Goal: Task Accomplishment & Management: Complete application form

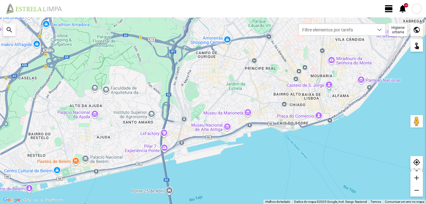
click at [384, 5] on span "view_day" at bounding box center [388, 8] width 9 height 9
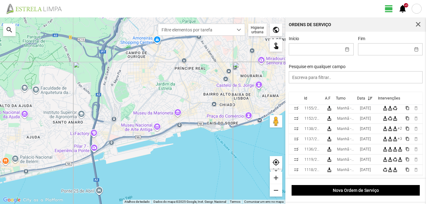
scroll to position [125, 0]
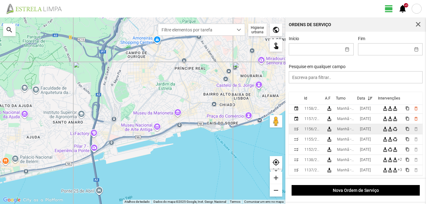
click at [370, 129] on div "[DATE]" at bounding box center [365, 129] width 11 height 4
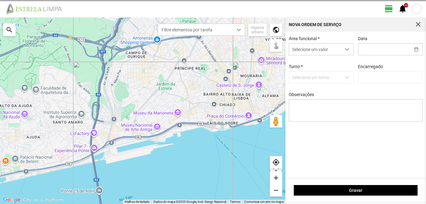
type input "[PERSON_NAME]"
type input "[DATE]"
type textarea "6-10-22-25-36-39-45-49-50-Descanso Ao serviço-17-44-47-Eo38"
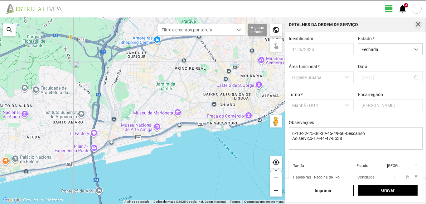
click at [418, 21] on button "button" at bounding box center [418, 24] width 9 height 9
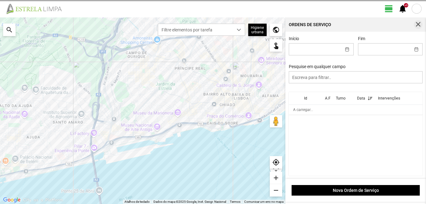
click at [417, 25] on span "button" at bounding box center [418, 25] width 6 height 6
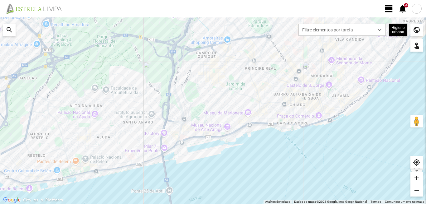
click at [390, 7] on span "view_day" at bounding box center [388, 8] width 9 height 9
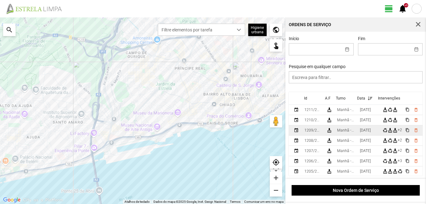
click at [369, 130] on div "[DATE]" at bounding box center [365, 130] width 11 height 4
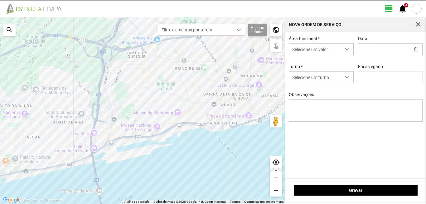
type input "[DATE]"
type textarea "6-47-Eo38-ferias 17-descanso ao serviço-10-22-25-36-39-44-45-49-50 condutor [PE…"
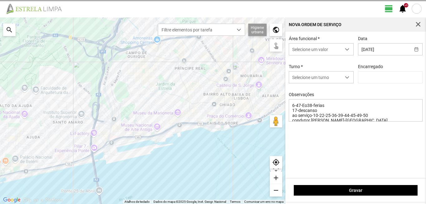
type input "[PERSON_NAME]"
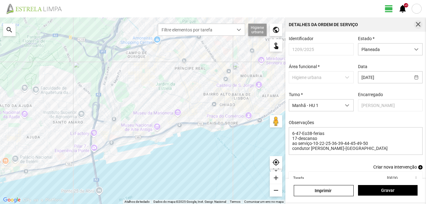
click at [419, 21] on button "button" at bounding box center [418, 24] width 9 height 9
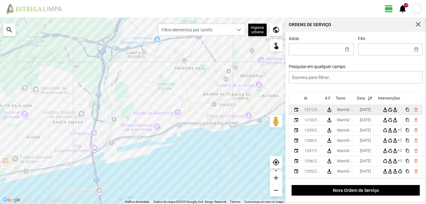
click at [361, 113] on td "[DATE]" at bounding box center [368, 110] width 23 height 10
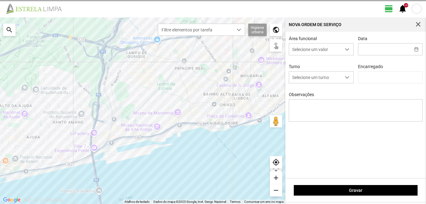
type input "[DATE]"
type input "[PERSON_NAME]"
type textarea "6-17-22-25-36-39-45-47-Eo38-descanso ao serviço-10-44-49-50 condutor-[PERSON_NA…"
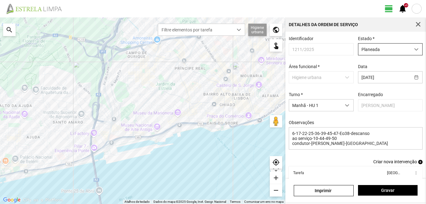
click at [368, 46] on span "Planeada" at bounding box center [384, 50] width 52 height 12
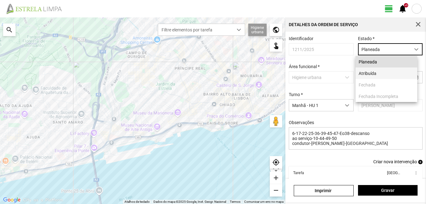
click at [370, 71] on li "Atribuída" at bounding box center [386, 74] width 62 height 12
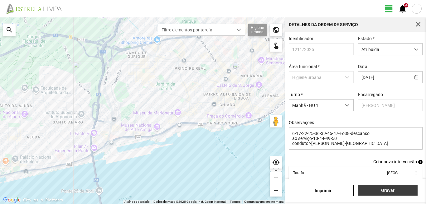
click at [363, 191] on span "Gravar" at bounding box center [387, 190] width 53 height 5
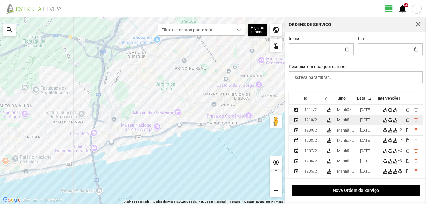
click at [360, 120] on td "[DATE]" at bounding box center [368, 120] width 23 height 10
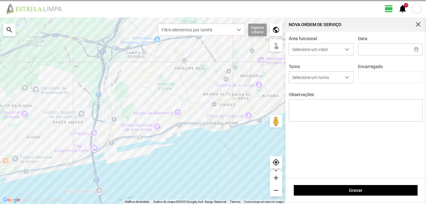
type input "[DATE]"
type textarea "6-17-22-25-36-39-45-47-Eo38-descanso ao serviço-10-44-49-50 condutor-[PERSON_NA…"
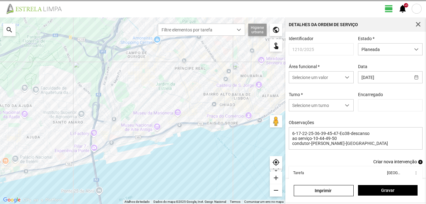
type input "[PERSON_NAME]"
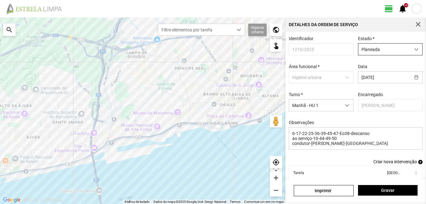
click at [366, 49] on span "Planeada" at bounding box center [384, 50] width 52 height 12
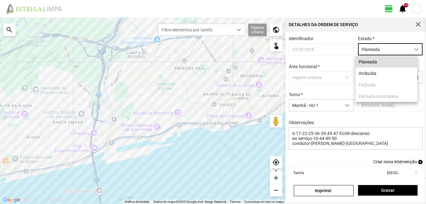
scroll to position [3, 28]
click at [368, 73] on li "Atribuída" at bounding box center [386, 74] width 62 height 12
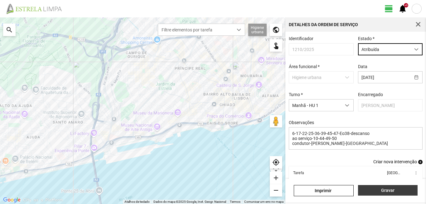
click at [372, 192] on span "Gravar" at bounding box center [387, 190] width 53 height 5
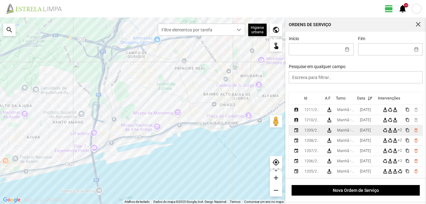
click at [360, 131] on td "[DATE]" at bounding box center [368, 131] width 23 height 10
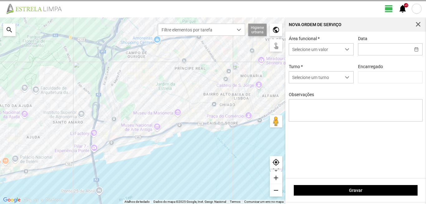
type input "[DATE]"
type input "[PERSON_NAME]"
type textarea "6-47-Eo38-ferias 17-descanso ao serviço-10-22-25-36-39-44-45-49-50 condutor [PE…"
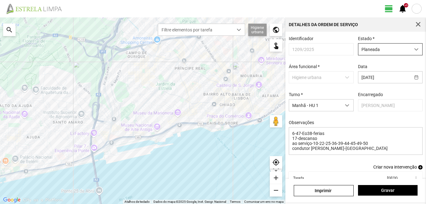
click at [366, 47] on span "Planeada" at bounding box center [384, 50] width 52 height 12
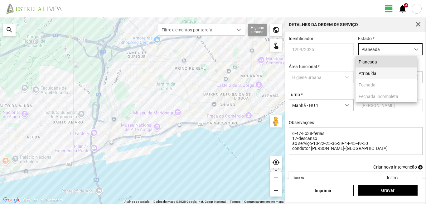
click at [366, 74] on li "Atribuída" at bounding box center [386, 74] width 62 height 12
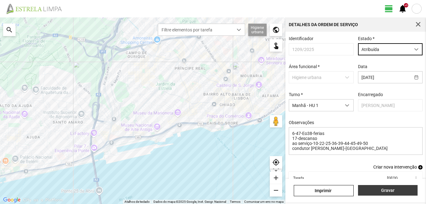
click at [374, 193] on span "Gravar" at bounding box center [387, 190] width 53 height 5
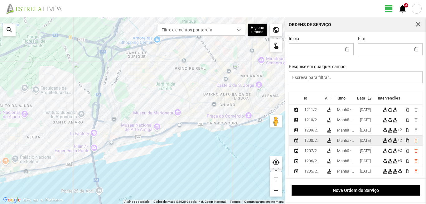
click at [362, 142] on div "[DATE]" at bounding box center [365, 141] width 11 height 4
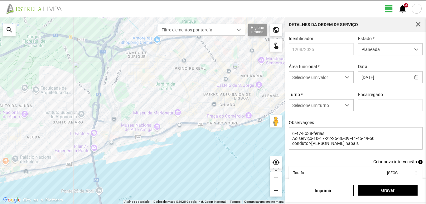
type input "[PERSON_NAME]"
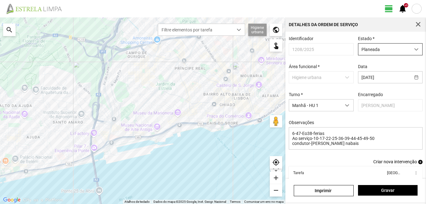
click at [363, 47] on span "Planeada" at bounding box center [384, 50] width 52 height 12
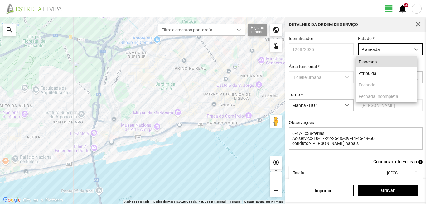
scroll to position [3, 28]
click at [367, 74] on li "Atribuída" at bounding box center [386, 74] width 62 height 12
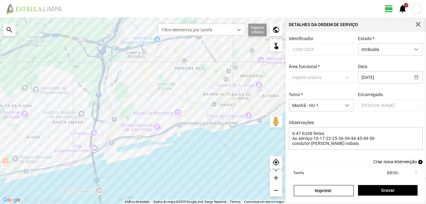
click at [378, 185] on div "[PERSON_NAME]" at bounding box center [355, 191] width 141 height 24
click at [380, 188] on button "Gravar" at bounding box center [388, 190] width 60 height 11
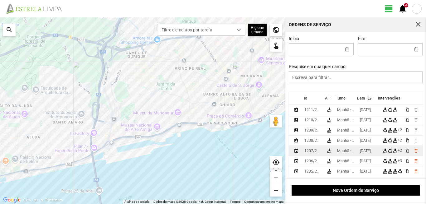
click at [364, 151] on div "[DATE]" at bounding box center [365, 151] width 11 height 4
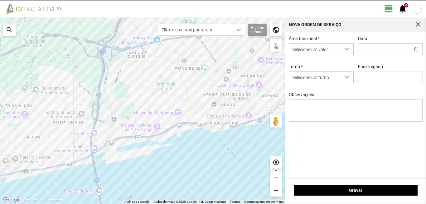
type input "[PERSON_NAME]"
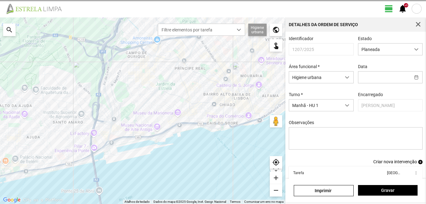
type input "[DATE]"
type textarea "6-47-Eo38-ferias ao serviço-10-17-22-25-36-39-44-45-49-50 carro electrico-condu…"
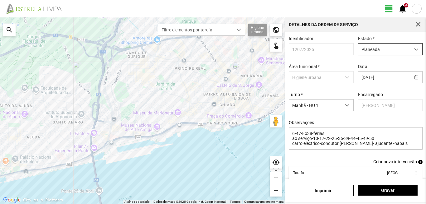
click at [372, 47] on span "Planeada" at bounding box center [384, 50] width 52 height 12
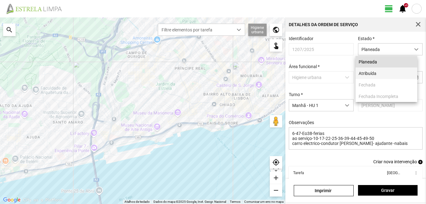
click at [365, 73] on li "Atribuída" at bounding box center [386, 74] width 62 height 12
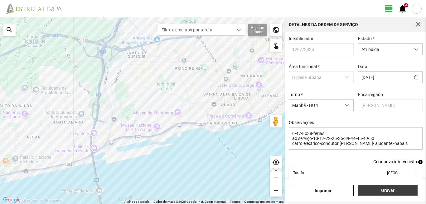
click at [398, 186] on button "Gravar" at bounding box center [388, 190] width 60 height 11
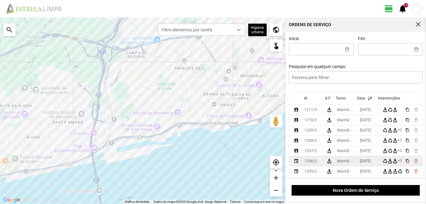
click at [371, 161] on div "[DATE]" at bounding box center [365, 161] width 11 height 4
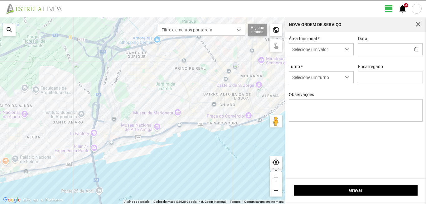
type input "[PERSON_NAME]"
type input "[DATE]"
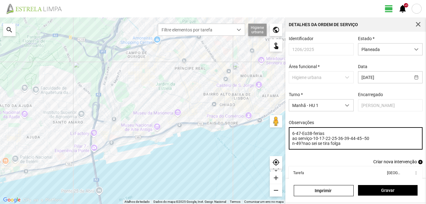
click at [341, 147] on textarea "6-47-Eo38-ferias ao serviço-10-17-22-25-36-39-44-45--50 n-49?nao sei se tira fo…" at bounding box center [356, 138] width 134 height 22
click at [324, 141] on textarea "6-47-Eo38-ferias ao serviço-10-17-22-25-36-39-44-45--50 n-" at bounding box center [356, 138] width 134 height 22
click at [318, 141] on textarea "6-47-Eo38-ferias ao serviço-1017-22-25-36-39-44-45--50 n-" at bounding box center [356, 138] width 134 height 22
click at [363, 141] on textarea "6-47-Eo38-ferias ao serviço-10-17-22-25-36-39-44-45--50 n-" at bounding box center [356, 138] width 134 height 22
click at [296, 146] on textarea "6-47-Eo38-ferias ao serviço-10-17-22-25-36-39-44-45--49-50 n-" at bounding box center [356, 138] width 134 height 22
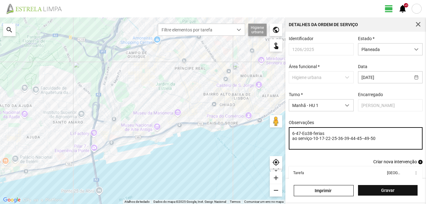
type textarea "6-47-Eo38-ferias ao serviço-10-17-22-25-36-39-44-45--49-50"
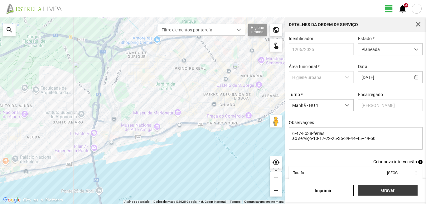
click at [387, 189] on span "Gravar" at bounding box center [387, 190] width 53 height 5
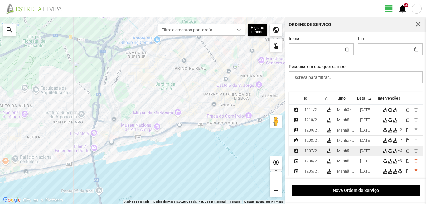
click at [369, 151] on div "[DATE]" at bounding box center [365, 151] width 11 height 4
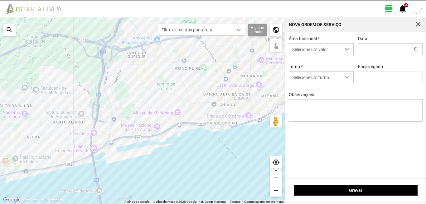
type input "[DATE]"
type textarea "6-47-Eo38-ferias ao serviço-10-17-22-25-36-39-44-45-49-50 carro electrico-condu…"
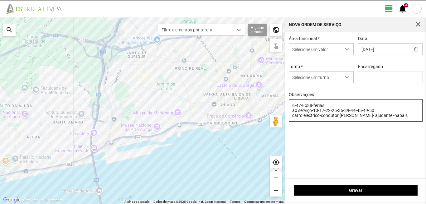
type input "[PERSON_NAME]"
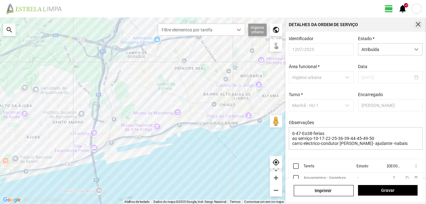
click at [415, 22] on button "button" at bounding box center [418, 24] width 9 height 9
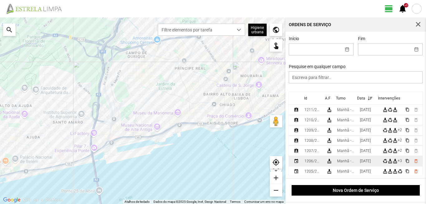
click at [364, 163] on div "[DATE]" at bounding box center [365, 161] width 11 height 4
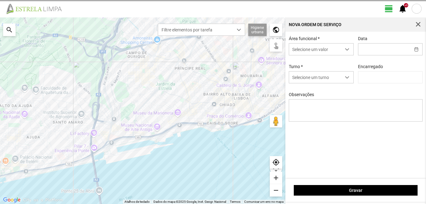
type input "[DATE]"
type input "[PERSON_NAME]"
type textarea "6-47-Eo38-ferias ao serviço-10-17-22-25-36-39-44-45--49-50"
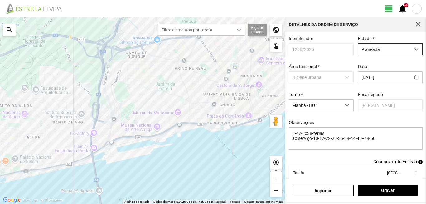
click at [372, 48] on span "Planeada" at bounding box center [384, 50] width 52 height 12
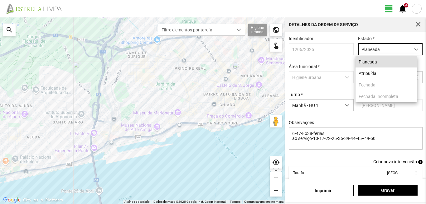
scroll to position [3, 28]
click at [369, 72] on li "Atribuída" at bounding box center [386, 74] width 62 height 12
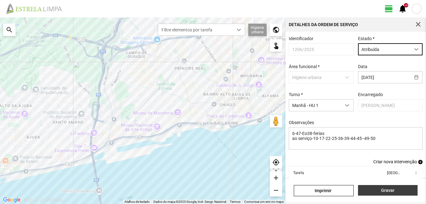
click at [387, 188] on span "Gravar" at bounding box center [387, 190] width 53 height 5
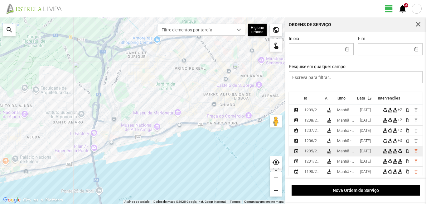
scroll to position [31, 0]
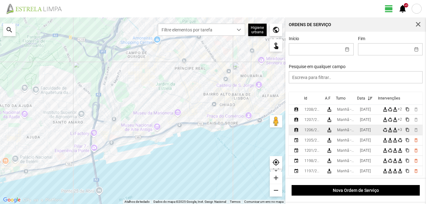
click at [365, 132] on div "[DATE]" at bounding box center [365, 130] width 11 height 4
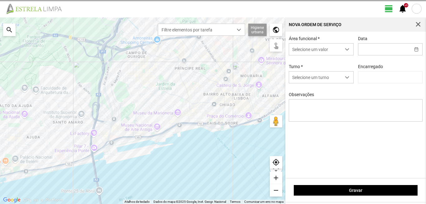
type input "[DATE]"
type textarea "6-47-Eo38-ferias ao serviço-10-17-22-25-36-39-44-45--49-50"
type input "[PERSON_NAME]"
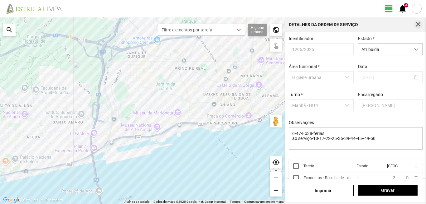
click at [420, 22] on span "button" at bounding box center [418, 25] width 6 height 6
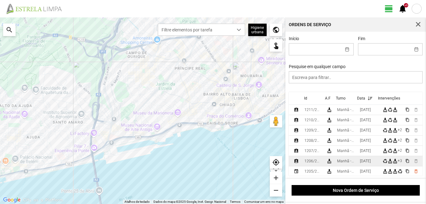
click at [366, 164] on div "[DATE]" at bounding box center [365, 161] width 11 height 4
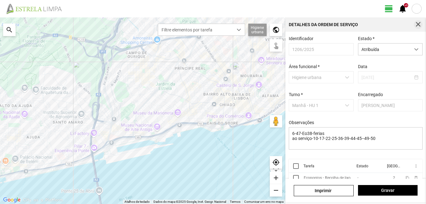
click at [417, 25] on span "button" at bounding box center [418, 25] width 6 height 6
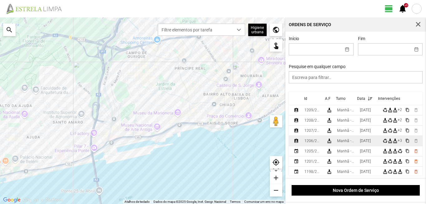
scroll to position [31, 0]
click at [364, 142] on div "[DATE]" at bounding box center [365, 140] width 11 height 4
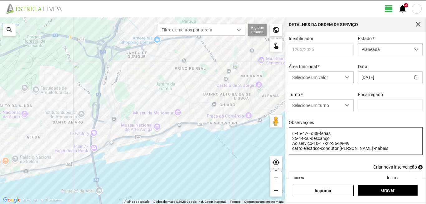
type input "[PERSON_NAME]"
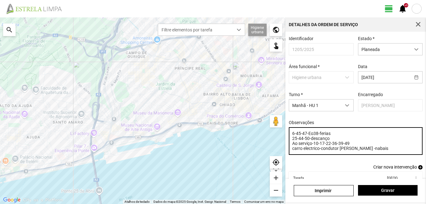
click at [325, 146] on textarea "6-45-47-Eo38-ferias 25-44-50-descanço Ao serviço-10-17-22-36-39-49 carro electr…" at bounding box center [356, 141] width 134 height 28
click at [378, 151] on textarea "6-45-47-Eo38-ferias 25-44-50-descanço Ao serviço-10--22-36-39-49 carro electric…" at bounding box center [356, 141] width 134 height 28
click at [381, 145] on textarea "6-45-47-Eo38-ferias 25-44-50-descanço Ao serviço-10--22-36-39-49 carro electric…" at bounding box center [356, 141] width 134 height 28
click at [380, 152] on textarea "6-45-47-Eo38-ferias 25-44-50-descanço Ao serviço-10--22-36-39-49 carro electric…" at bounding box center [356, 141] width 134 height 28
click at [290, 142] on textarea "6-45-47-Eo38-ferias 25-44-50-descanço Ao serviço-10--22-36-39-49 carro electric…" at bounding box center [356, 141] width 134 height 28
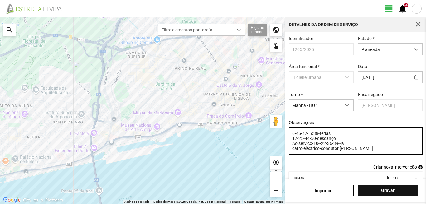
type textarea "6-45-47-Eo38-ferias 17-25-44-50-descanço Ao serviço-10--22-36-39-49 carro elect…"
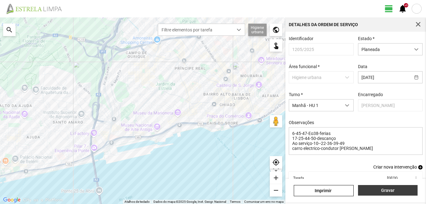
click at [382, 190] on span "Gravar" at bounding box center [387, 190] width 53 height 5
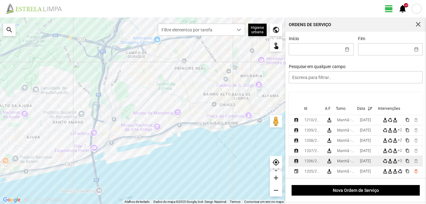
scroll to position [31, 0]
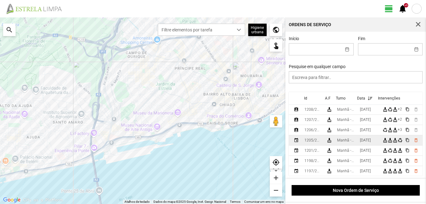
click at [371, 141] on div "[DATE]" at bounding box center [365, 140] width 11 height 4
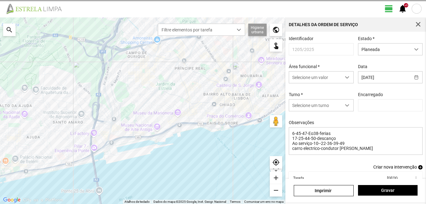
type input "[PERSON_NAME]"
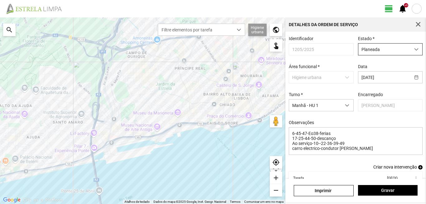
click at [370, 45] on span "Planeada" at bounding box center [384, 50] width 52 height 12
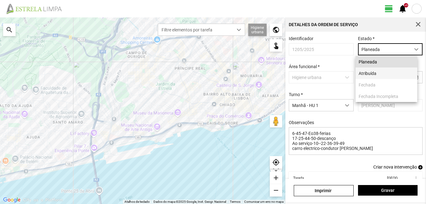
click at [367, 72] on li "Atribuída" at bounding box center [386, 74] width 62 height 12
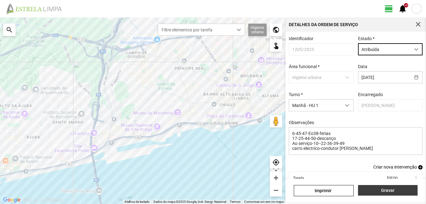
click at [384, 189] on span "Gravar" at bounding box center [387, 190] width 53 height 5
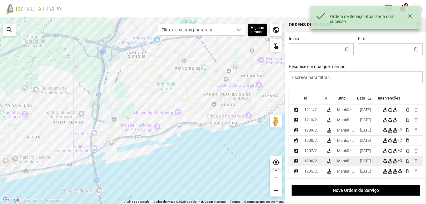
scroll to position [31, 0]
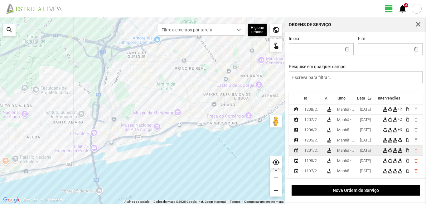
click at [366, 152] on div "[DATE]" at bounding box center [365, 151] width 11 height 4
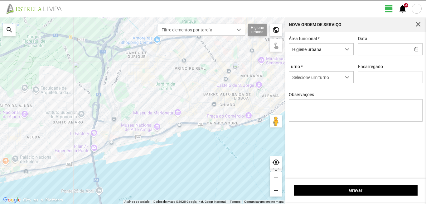
type input "[DATE]"
type input "[PERSON_NAME]"
type textarea "6-22-36-39-45-47-Eo38- Descanso ao serviço-10-17-25-44-49-50"
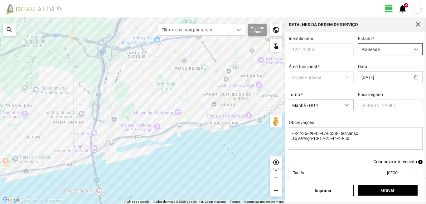
click at [394, 49] on span "Planeada" at bounding box center [384, 50] width 52 height 12
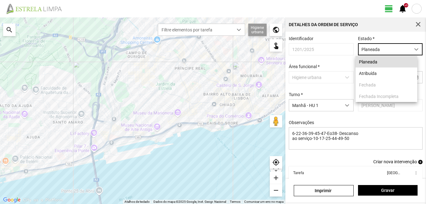
scroll to position [3, 28]
click at [376, 73] on li "Atribuída" at bounding box center [386, 74] width 62 height 12
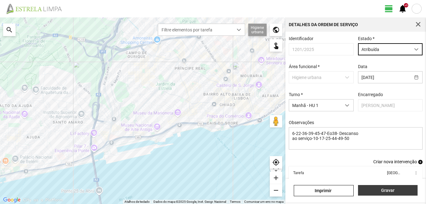
click at [375, 190] on span "Gravar" at bounding box center [387, 190] width 53 height 5
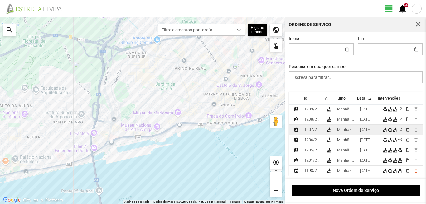
scroll to position [31, 0]
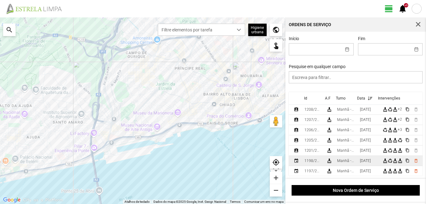
click at [367, 162] on div "[DATE]" at bounding box center [365, 161] width 11 height 4
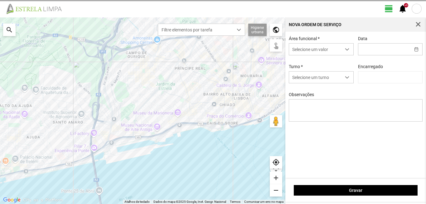
type input "[PERSON_NAME]"
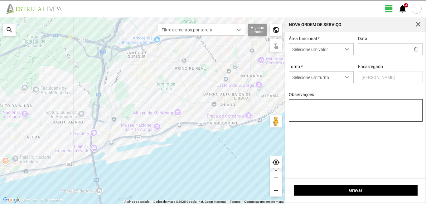
type input "[DATE]"
type textarea "6-22-36-39-45-47-Eo38-descanso Ao serviço-10-17-25-44-49-50 carro electrico-con…"
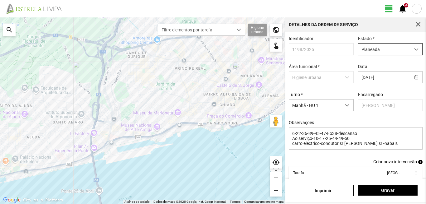
click at [376, 47] on span "Planeada" at bounding box center [384, 50] width 52 height 12
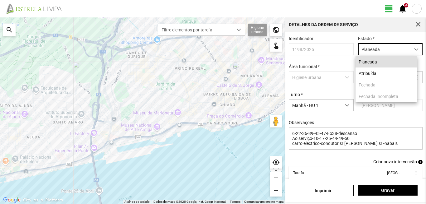
scroll to position [3, 28]
click at [363, 74] on li "Atribuída" at bounding box center [386, 74] width 62 height 12
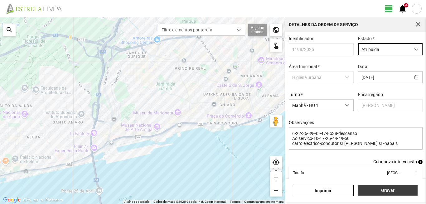
click at [392, 194] on button "Gravar" at bounding box center [388, 190] width 60 height 11
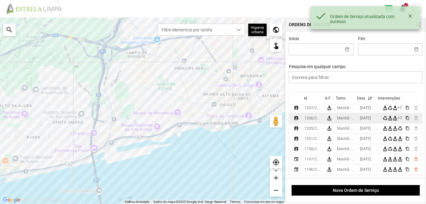
scroll to position [62, 0]
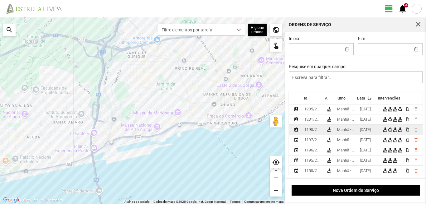
click at [364, 130] on div "[DATE]" at bounding box center [365, 130] width 11 height 4
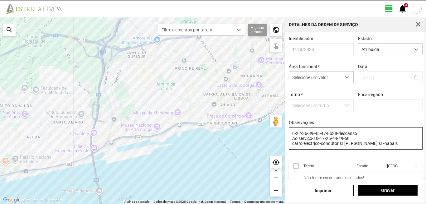
type input "[PERSON_NAME]"
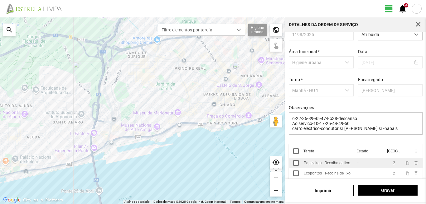
scroll to position [26, 0]
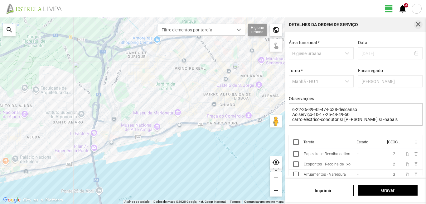
click at [417, 25] on span "button" at bounding box center [418, 25] width 6 height 6
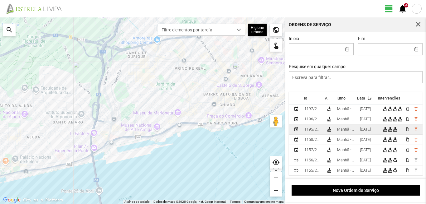
scroll to position [62, 0]
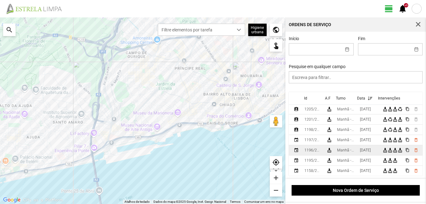
click at [364, 153] on div "[DATE]" at bounding box center [365, 150] width 11 height 4
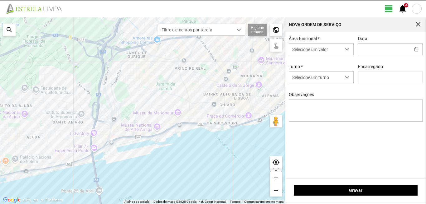
type input "[DATE]"
type textarea "6-45-49-Eo38-ferias Ao serviço-10-17-22-25-36-39-44-47-50 destribuiçao de pesso…"
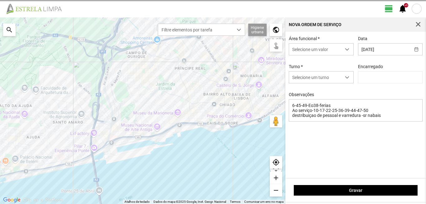
type input "[PERSON_NAME]"
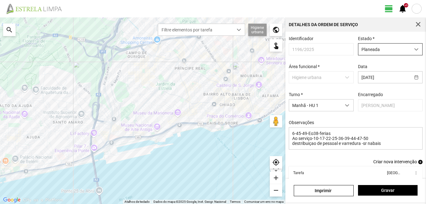
click at [366, 51] on span "Planeada" at bounding box center [384, 50] width 52 height 12
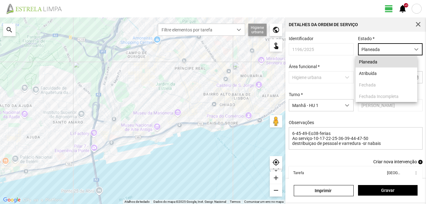
scroll to position [3, 28]
click at [372, 71] on li "Atribuída" at bounding box center [386, 74] width 62 height 12
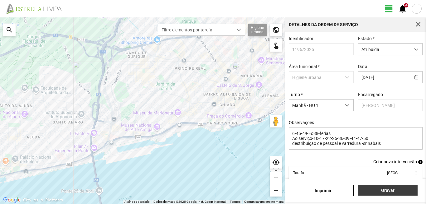
click at [383, 188] on button "Gravar" at bounding box center [388, 190] width 60 height 11
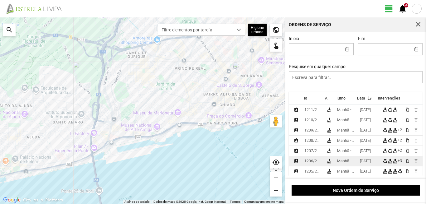
scroll to position [94, 0]
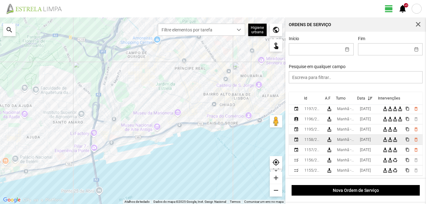
click at [367, 141] on div "[DATE]" at bounding box center [365, 140] width 11 height 4
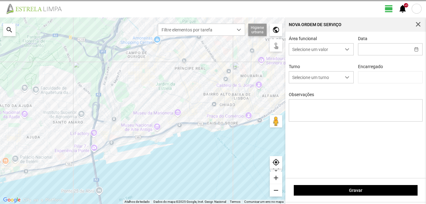
type input "[DATE]"
type input "[PERSON_NAME]"
type textarea "6-36-45-49-Eo38-ferias 10- Aniversario Ao serviço-17-22-25-39-44-47-50"
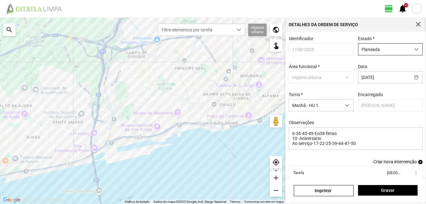
click at [382, 50] on span "Planeada" at bounding box center [384, 50] width 52 height 12
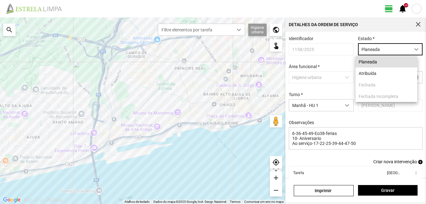
scroll to position [3, 28]
click at [376, 71] on li "Atribuída" at bounding box center [386, 74] width 62 height 12
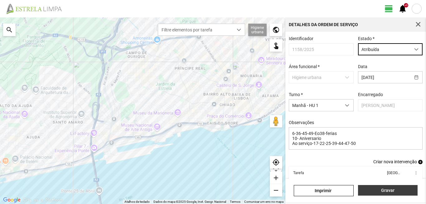
click at [381, 188] on span "Gravar" at bounding box center [387, 190] width 53 height 5
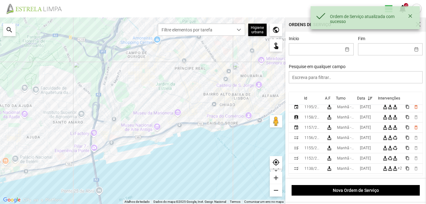
scroll to position [125, 0]
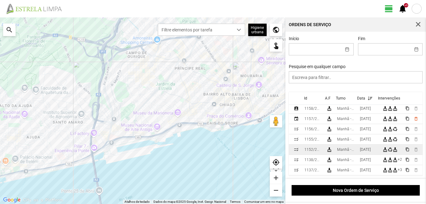
click at [366, 149] on td "[DATE]" at bounding box center [368, 150] width 23 height 10
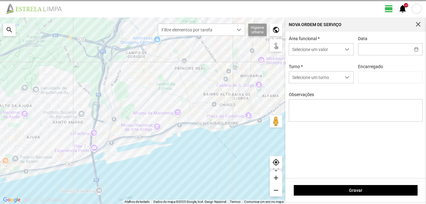
type input "[DATE]"
type textarea "6-10-22-36-39-45-49-50-Descanso Ao serviço-17-25-44-47-Eo 38 condutor - marco -…"
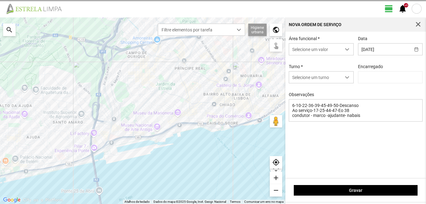
type input "[PERSON_NAME]"
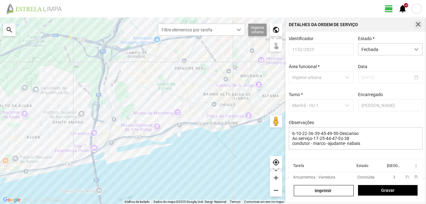
click at [419, 23] on span "button" at bounding box center [418, 25] width 6 height 6
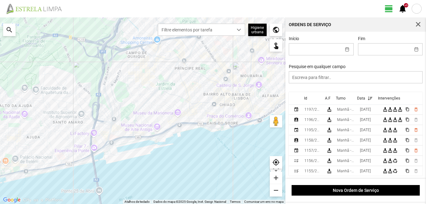
scroll to position [125, 0]
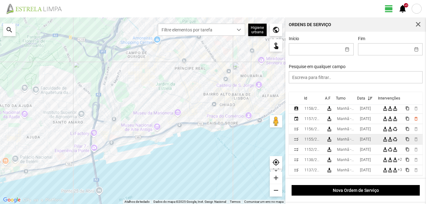
click at [368, 141] on div "[DATE]" at bounding box center [365, 139] width 11 height 4
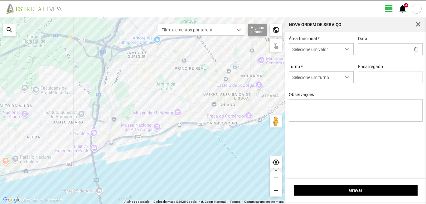
type input "[PERSON_NAME]"
type input "[DATE]"
type textarea "6-10-22-25-36-39-45-49-50-Descanso ao serviço-17-44-47-Eo38 carro electrico-17-…"
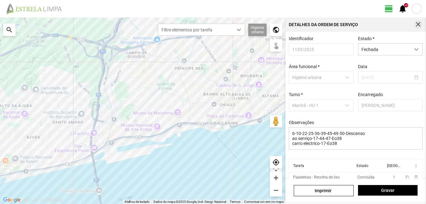
click at [418, 25] on span "button" at bounding box center [418, 25] width 6 height 6
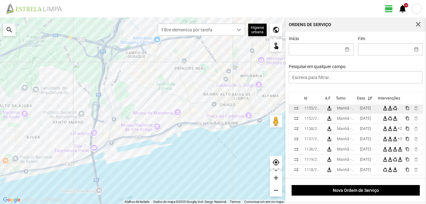
scroll to position [125, 0]
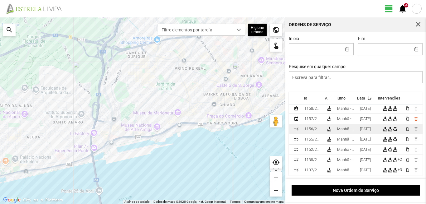
click at [368, 131] on div "[DATE]" at bounding box center [365, 129] width 11 height 4
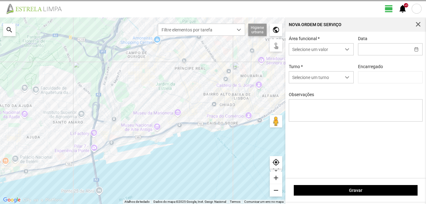
type input "[DATE]"
type input "[PERSON_NAME]"
type textarea "6-10-22-25-36-39-45-49-50-Descanso Ao serviço-17-44-47-Eo38"
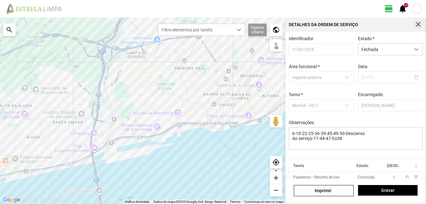
click at [418, 23] on span "button" at bounding box center [418, 25] width 6 height 6
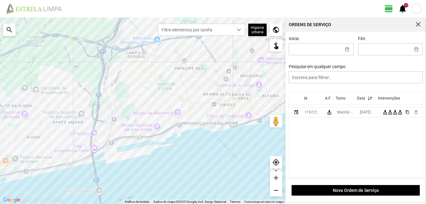
scroll to position [94, 0]
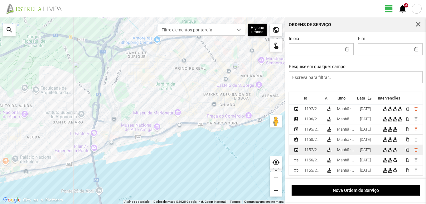
click at [370, 150] on div "[DATE]" at bounding box center [365, 150] width 11 height 4
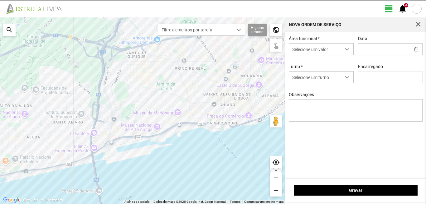
type input "[DATE]"
type textarea "6-10-44-45-49-Eo38-descanso Ao serviço-17-22-25-36-39-47-50"
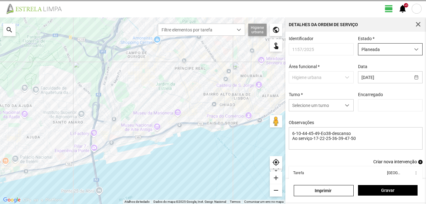
type input "[PERSON_NAME]"
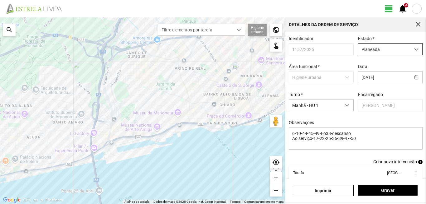
click at [383, 50] on span "Planeada" at bounding box center [384, 50] width 52 height 12
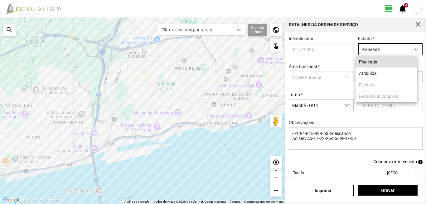
scroll to position [3, 28]
click at [376, 71] on li "Atribuída" at bounding box center [386, 74] width 62 height 12
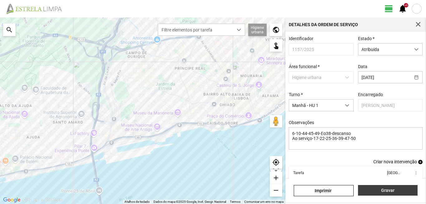
click at [381, 190] on span "Gravar" at bounding box center [387, 190] width 53 height 5
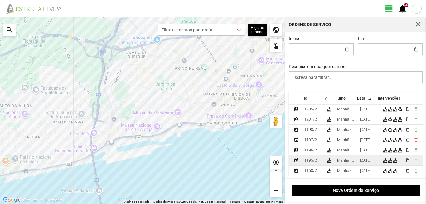
scroll to position [94, 0]
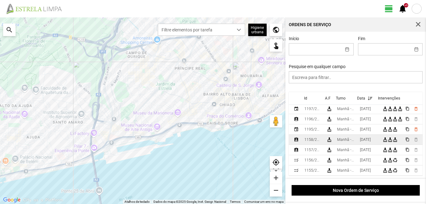
click at [367, 142] on div "[DATE]" at bounding box center [365, 140] width 11 height 4
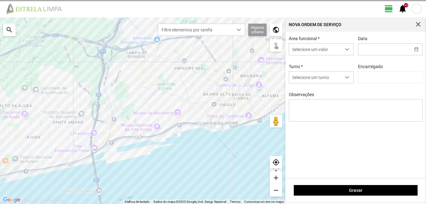
type input "[DATE]"
type textarea "6-36-45-49-Eo38-ferias 10- Aniversario Ao serviço-17-22-25-39-44-47-50"
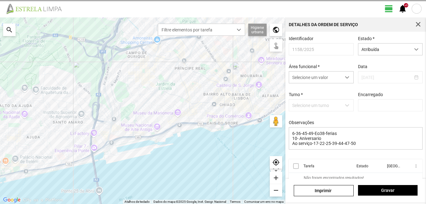
type input "[PERSON_NAME]"
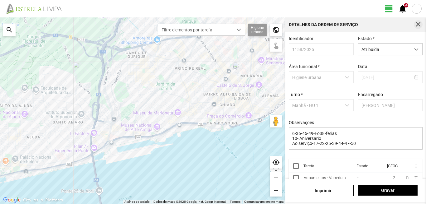
click at [416, 28] on button "button" at bounding box center [418, 24] width 9 height 9
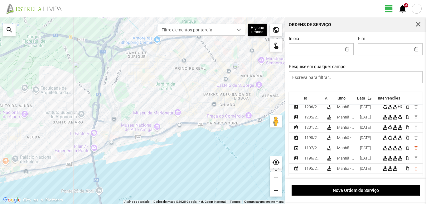
scroll to position [62, 0]
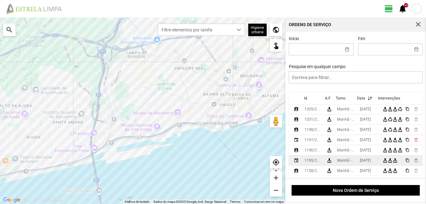
click at [365, 163] on div "[DATE]" at bounding box center [365, 161] width 11 height 4
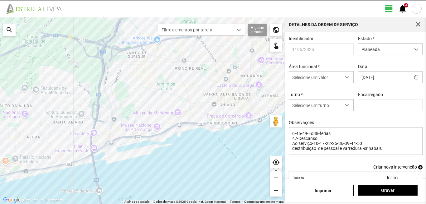
type input "[PERSON_NAME]"
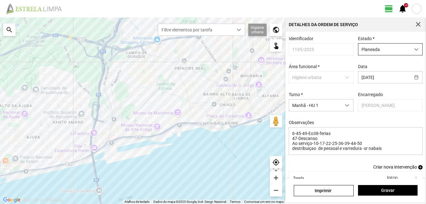
click at [378, 50] on span "Planeada" at bounding box center [384, 50] width 52 height 12
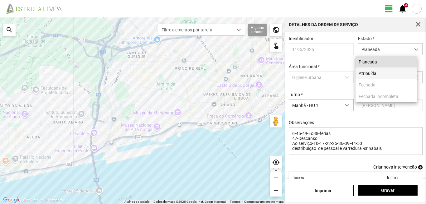
click at [373, 76] on li "Atribuída" at bounding box center [386, 74] width 62 height 12
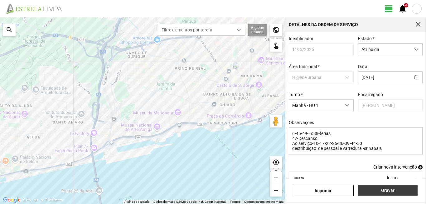
click at [384, 189] on span "Gravar" at bounding box center [387, 190] width 53 height 5
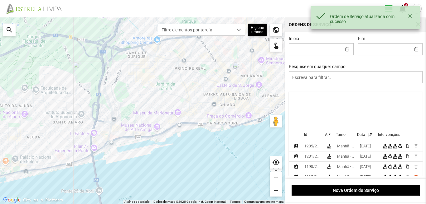
scroll to position [94, 0]
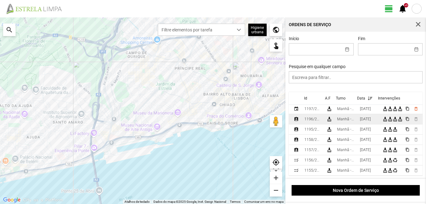
click at [369, 121] on div "[DATE]" at bounding box center [365, 119] width 11 height 4
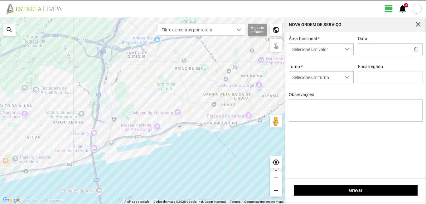
type input "[PERSON_NAME]"
type input "[DATE]"
type textarea "6-45-49-Eo38-ferias Ao serviço-10-17-22-25-36-39-44-47-50 destribuiçao de pesso…"
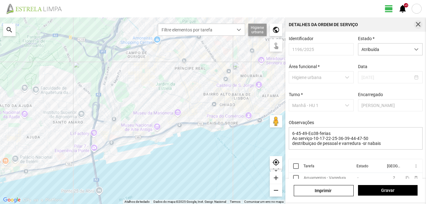
click at [418, 23] on span "button" at bounding box center [418, 25] width 6 height 6
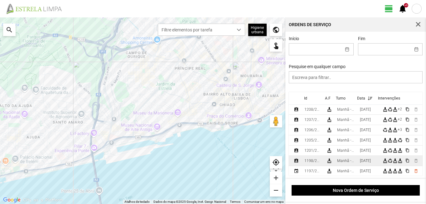
scroll to position [62, 0]
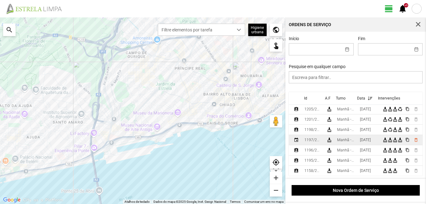
click at [365, 142] on div "[DATE]" at bounding box center [365, 140] width 11 height 4
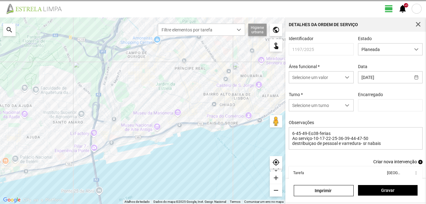
type input "[PERSON_NAME]"
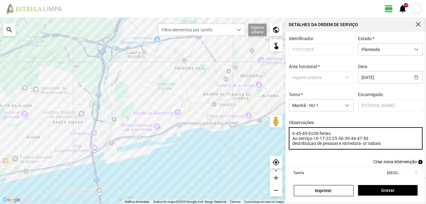
click at [332, 137] on textarea "6-45-49-Eo38-ferias Ao serviço-10-17-22-25-36-39-44-47-50 destribuiçao de pesso…" at bounding box center [356, 138] width 134 height 22
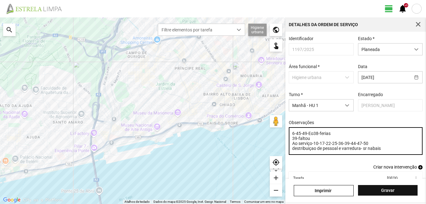
type textarea "6-45-49-Eo38-ferias 39-faltou Ao serviço-10-17-22-25-36-39-44-47-50 destribuiça…"
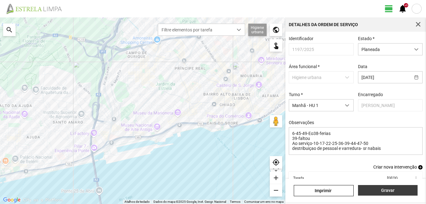
click at [386, 192] on span "Gravar" at bounding box center [387, 190] width 53 height 5
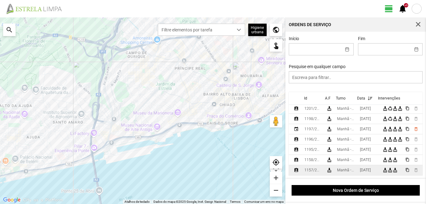
scroll to position [62, 0]
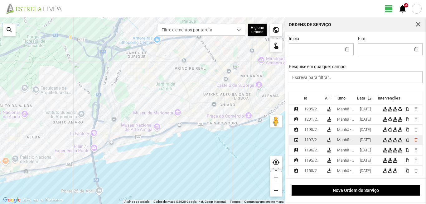
click at [368, 140] on div "[DATE]" at bounding box center [365, 140] width 11 height 4
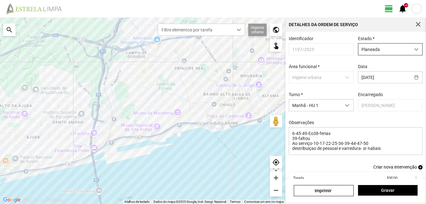
click at [391, 49] on span "Planeada" at bounding box center [384, 50] width 52 height 12
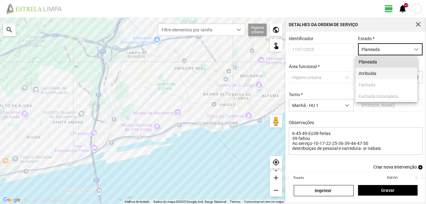
click at [370, 74] on li "Atribuída" at bounding box center [386, 74] width 62 height 12
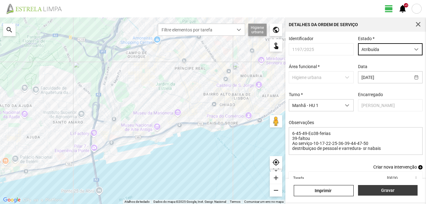
click at [382, 190] on span "Gravar" at bounding box center [387, 190] width 53 height 5
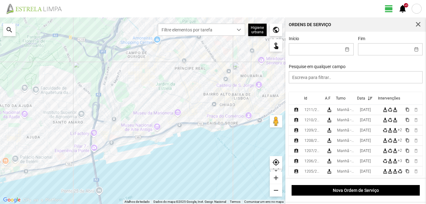
scroll to position [31, 0]
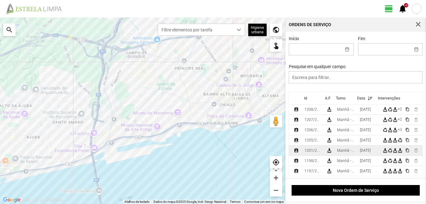
click at [367, 153] on div "[DATE]" at bounding box center [365, 151] width 11 height 4
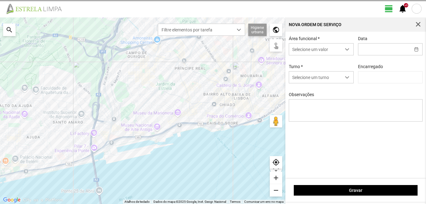
type input "[PERSON_NAME]"
type input "[DATE]"
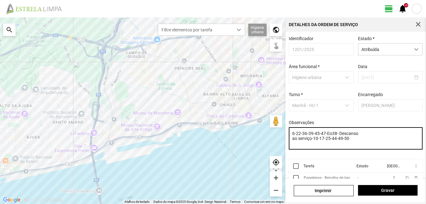
click at [358, 137] on textarea "6-22-36-39-45-47-Eo38- Descanso ao serviço-10-17-25-44-49-50" at bounding box center [356, 138] width 134 height 22
click at [336, 142] on textarea "6-22-36-39-45-47-Eo38- Descanso ao serviço-10-17-25-44-49-50" at bounding box center [356, 138] width 134 height 22
click at [361, 136] on textarea "6-22-36-39-45-47-Eo38- Descanso ao serviço-10-17-25-49-50" at bounding box center [356, 138] width 134 height 22
type textarea "6-22-36-39-45-47-Eo38- Descanso 44-faltou ao serviço-10-17-25-49-50"
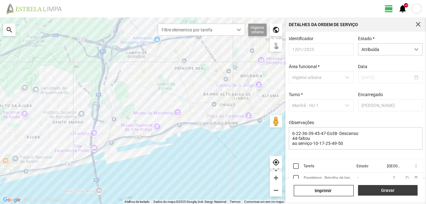
click at [388, 186] on button "Gravar" at bounding box center [388, 190] width 60 height 11
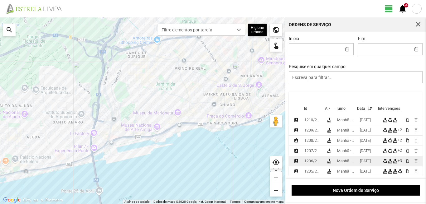
scroll to position [31, 0]
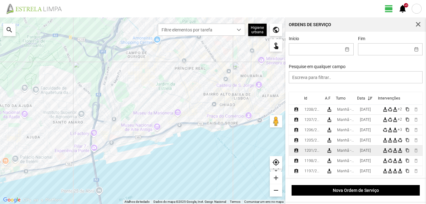
click at [371, 152] on div "[DATE]" at bounding box center [365, 151] width 11 height 4
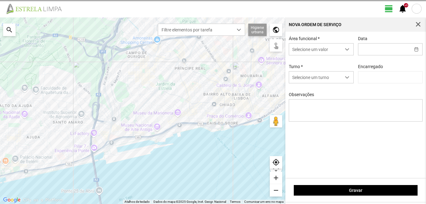
type input "[DATE]"
type input "[PERSON_NAME]"
type textarea "6-22-36-39-45-47-Eo38- Descanso 44-faltou ao serviço-10-17-25-49-50"
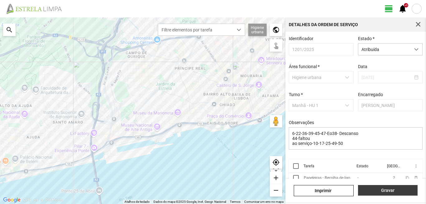
drag, startPoint x: 390, startPoint y: 192, endPoint x: 391, endPoint y: 186, distance: 5.9
click at [390, 191] on span "Gravar" at bounding box center [387, 190] width 53 height 5
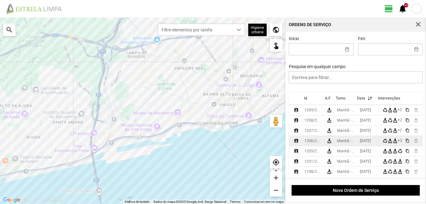
scroll to position [31, 0]
click at [357, 143] on td "Manhã - HU 1" at bounding box center [345, 141] width 23 height 10
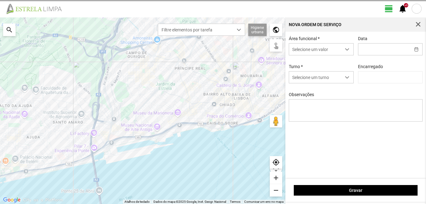
type input "[DATE]"
type textarea "6-45-47-Eo38-ferias 17-25-44-50-descanço Ao serviço-10--22-36-39-49 carro elect…"
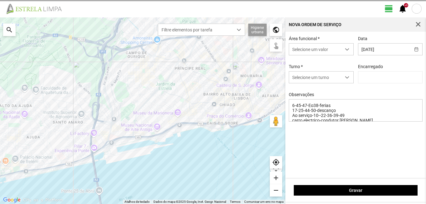
type input "[PERSON_NAME]"
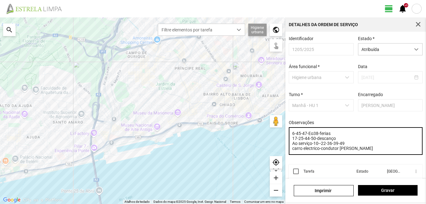
click at [309, 141] on textarea "6-45-47-Eo38-ferias 17-25-44-50-descanço Ao serviço-10--22-36-39-49 carro elect…" at bounding box center [356, 141] width 134 height 28
click at [329, 141] on textarea "6-45-47-Eo38-ferias 17-25-50-descanço Ao serviço-10--22-36-39-49 carro electric…" at bounding box center [356, 141] width 134 height 28
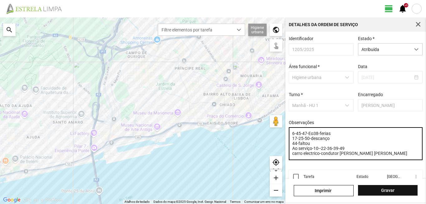
type textarea "6-45-47-Eo38-ferias 17-25-50-descanço 44-faltou Ao serviço-10--22-36-39-49 carr…"
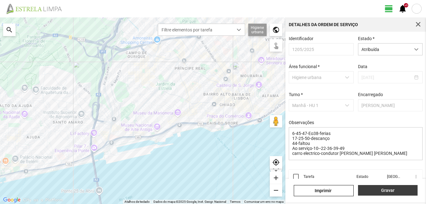
click at [378, 190] on span "Gravar" at bounding box center [387, 190] width 53 height 5
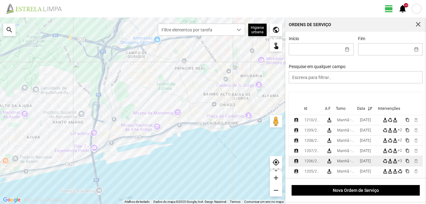
scroll to position [31, 0]
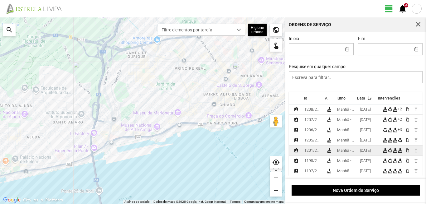
click at [363, 153] on div "[DATE]" at bounding box center [365, 151] width 11 height 4
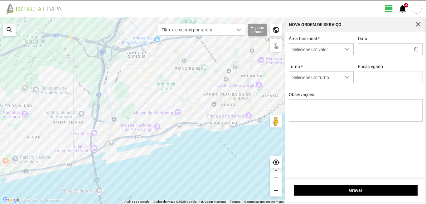
type input "[DATE]"
type input "[PERSON_NAME]"
type textarea "6-22-36-39-45-47-Eo38- Descanso 44-faltou ao serviço-10-17-25-49-50"
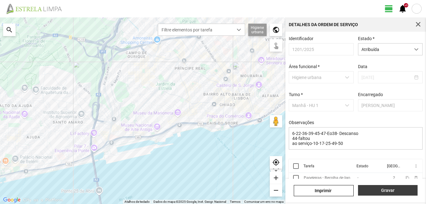
click at [375, 192] on span "Gravar" at bounding box center [387, 190] width 53 height 5
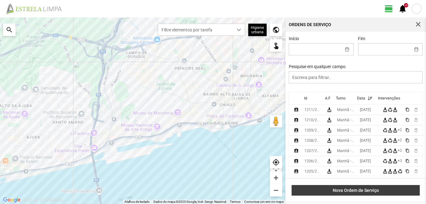
click at [336, 190] on span "Nova Ordem de Serviço" at bounding box center [356, 190] width 122 height 5
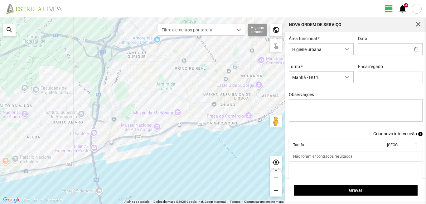
type input "[PERSON_NAME]"
click at [367, 52] on input "text" at bounding box center [384, 50] width 52 height 12
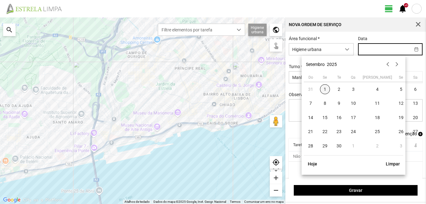
click at [325, 91] on span "1" at bounding box center [325, 89] width 10 height 10
type input "[DATE]"
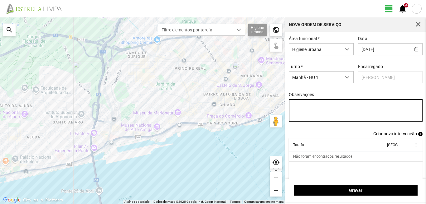
click at [291, 105] on textarea "Observações" at bounding box center [356, 110] width 134 height 22
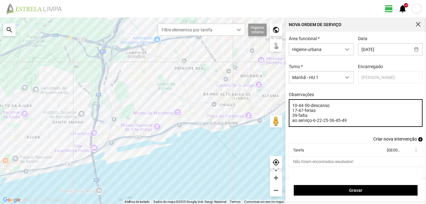
type textarea "10-44-50-descanso 17-47-ferias 39-falta ao serviço-6-22-25-36-45-49"
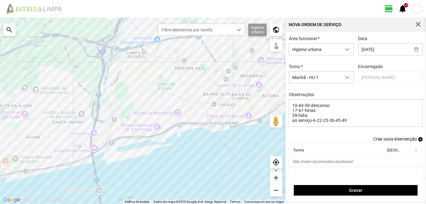
click at [418, 141] on span "add" at bounding box center [420, 139] width 4 height 4
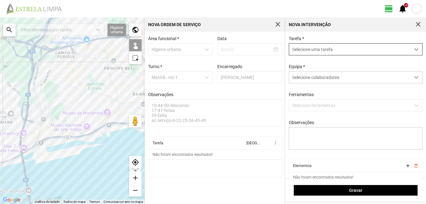
click at [322, 49] on span "Selecione uma tarefa" at bounding box center [349, 50] width 121 height 12
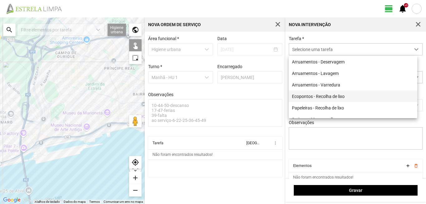
click at [310, 97] on li "Ecopontos - Recolha de lixo" at bounding box center [353, 97] width 128 height 12
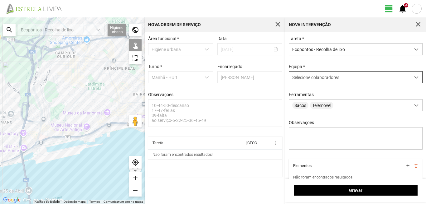
click at [314, 77] on span "Selecione colaboradores" at bounding box center [315, 77] width 47 height 5
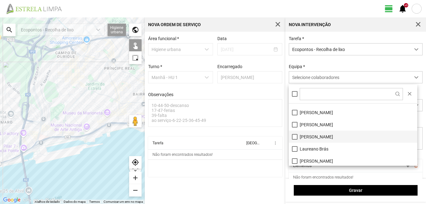
scroll to position [31, 0]
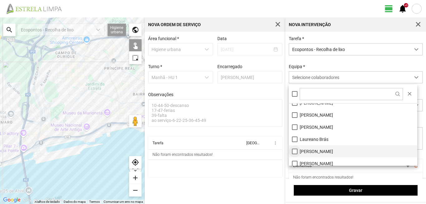
click at [293, 150] on li "[PERSON_NAME]" at bounding box center [353, 152] width 128 height 12
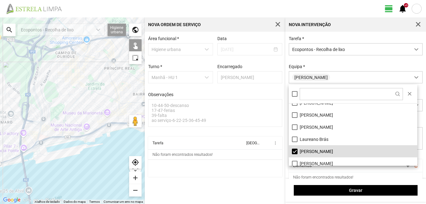
click at [86, 118] on div at bounding box center [72, 110] width 145 height 187
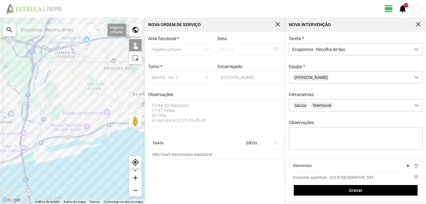
click at [90, 108] on div at bounding box center [72, 110] width 145 height 187
click at [97, 104] on div at bounding box center [72, 110] width 145 height 187
click at [99, 101] on div at bounding box center [72, 110] width 145 height 187
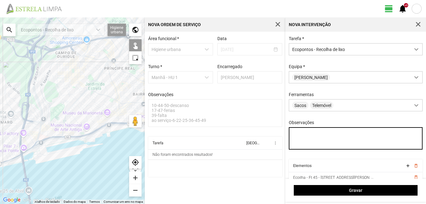
click at [293, 137] on textarea "Observações" at bounding box center [356, 138] width 134 height 22
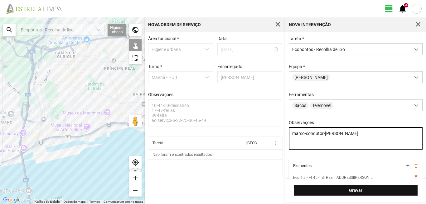
type textarea "marco-condutor-[PERSON_NAME]"
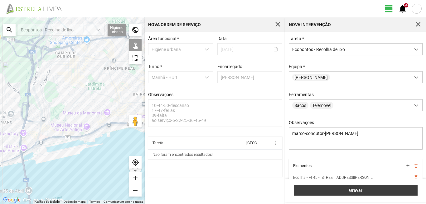
click at [364, 191] on span "Gravar" at bounding box center [355, 190] width 117 height 5
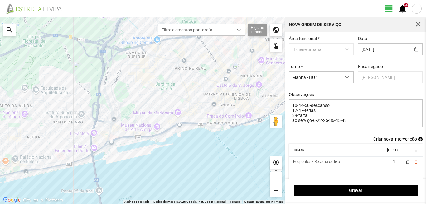
click at [418, 141] on span "add" at bounding box center [420, 139] width 4 height 4
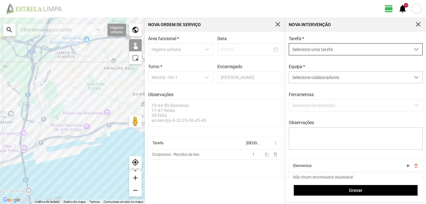
click at [309, 44] on span "Selecione uma tarefa" at bounding box center [349, 50] width 121 height 12
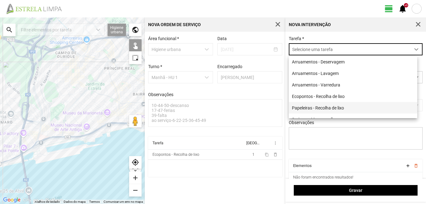
click at [316, 106] on li "Papeleiras - Recolha de lixo" at bounding box center [353, 108] width 128 height 12
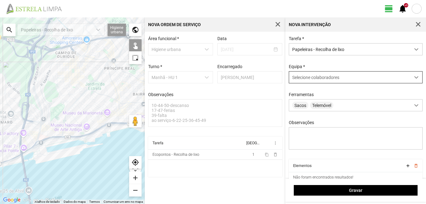
click at [315, 79] on span "Selecione colaboradores" at bounding box center [315, 77] width 47 height 5
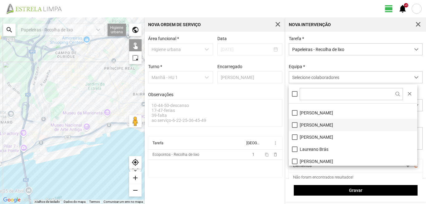
scroll to position [62, 0]
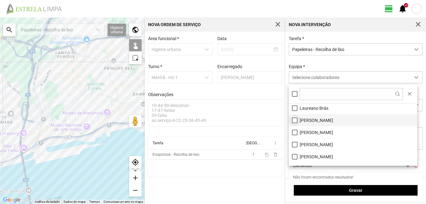
click at [292, 120] on li "[PERSON_NAME]" at bounding box center [353, 120] width 128 height 12
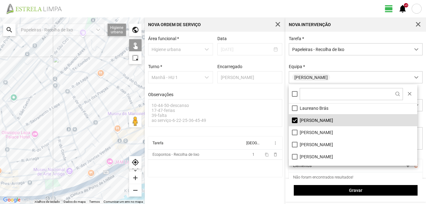
click at [82, 107] on div at bounding box center [72, 110] width 145 height 187
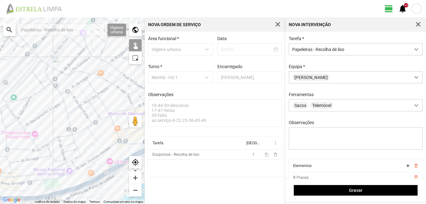
click at [96, 96] on div at bounding box center [72, 110] width 145 height 187
click at [98, 96] on div at bounding box center [72, 110] width 145 height 187
click at [88, 117] on div at bounding box center [72, 110] width 145 height 187
click at [91, 123] on div at bounding box center [72, 110] width 145 height 187
click at [89, 122] on div at bounding box center [72, 110] width 145 height 187
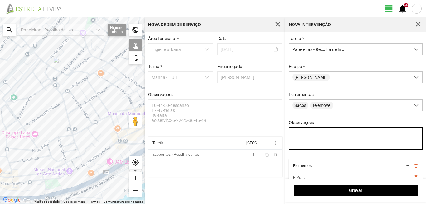
click at [291, 133] on textarea "Observações" at bounding box center [356, 138] width 134 height 22
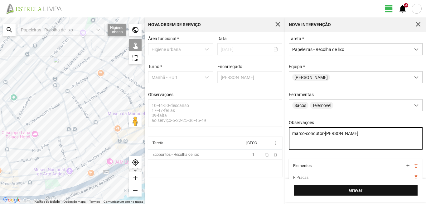
type textarea "marco-condutor-[PERSON_NAME]"
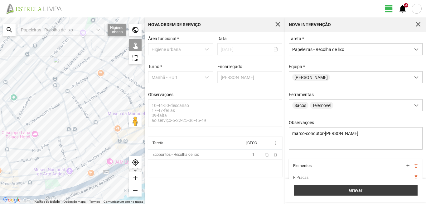
click at [343, 191] on span "Gravar" at bounding box center [355, 190] width 117 height 5
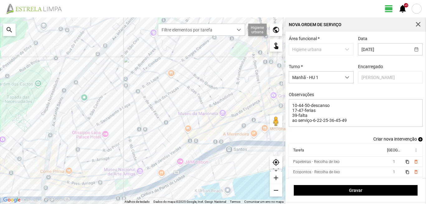
click at [418, 141] on span "add" at bounding box center [420, 139] width 4 height 4
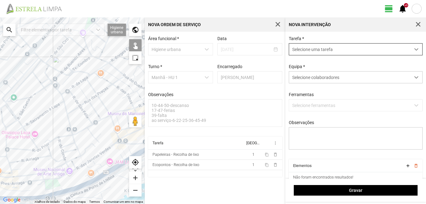
click at [309, 48] on span "Selecione uma tarefa" at bounding box center [349, 50] width 121 height 12
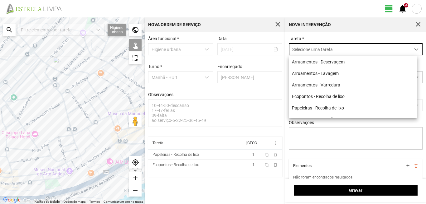
scroll to position [3, 28]
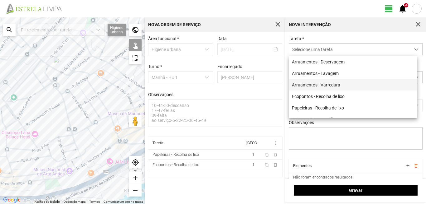
click at [312, 84] on li "Arruamentos - Varredura" at bounding box center [353, 85] width 128 height 12
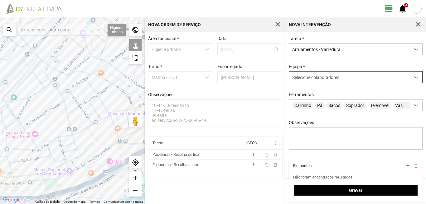
click at [296, 78] on span "Selecione colaboradores" at bounding box center [315, 77] width 47 height 5
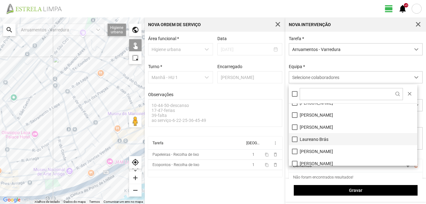
scroll to position [84, 0]
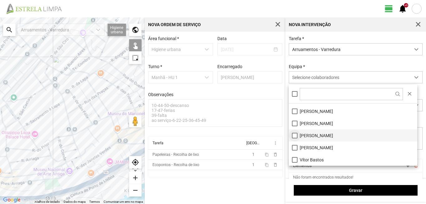
click at [295, 136] on li "[PERSON_NAME]" at bounding box center [353, 136] width 128 height 12
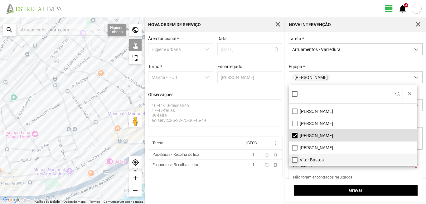
click at [295, 159] on li "Vítor Bastos" at bounding box center [353, 160] width 128 height 12
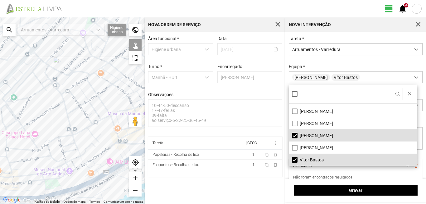
drag, startPoint x: 90, startPoint y: 122, endPoint x: 5, endPoint y: 143, distance: 87.8
click at [0, 144] on div at bounding box center [72, 110] width 145 height 187
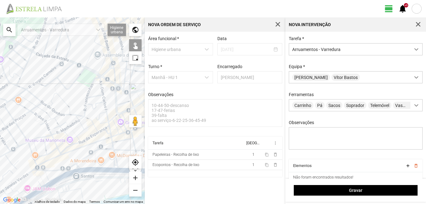
drag, startPoint x: 82, startPoint y: 121, endPoint x: 0, endPoint y: 151, distance: 87.3
click at [0, 151] on div at bounding box center [72, 110] width 145 height 187
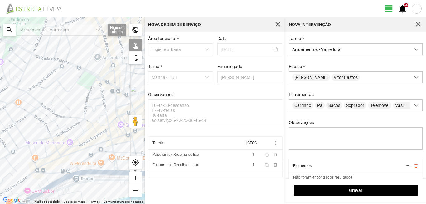
click at [98, 89] on div at bounding box center [72, 110] width 145 height 187
click at [102, 90] on div at bounding box center [72, 110] width 145 height 187
click at [99, 98] on div at bounding box center [72, 110] width 145 height 187
click at [105, 103] on div at bounding box center [72, 110] width 145 height 187
click at [101, 125] on div at bounding box center [72, 110] width 145 height 187
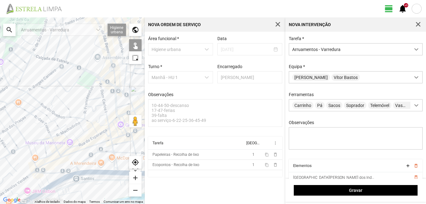
click at [108, 126] on div at bounding box center [72, 110] width 145 height 187
click at [106, 130] on div at bounding box center [72, 110] width 145 height 187
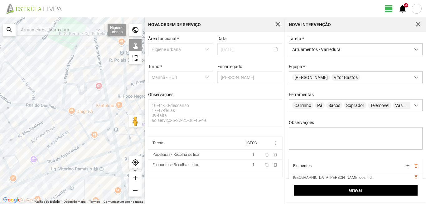
click at [105, 137] on div at bounding box center [72, 110] width 145 height 187
click at [114, 133] on div at bounding box center [72, 110] width 145 height 187
click at [116, 146] on div at bounding box center [72, 110] width 145 height 187
click at [117, 157] on div at bounding box center [72, 110] width 145 height 187
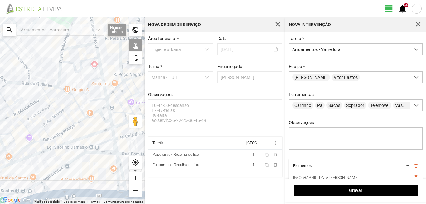
drag, startPoint x: 109, startPoint y: 168, endPoint x: 101, endPoint y: 137, distance: 32.2
click at [101, 137] on div at bounding box center [72, 110] width 145 height 187
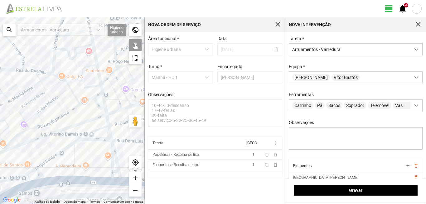
click at [97, 131] on div at bounding box center [72, 110] width 145 height 187
click at [109, 132] on div at bounding box center [72, 110] width 145 height 187
click at [115, 156] on div at bounding box center [72, 110] width 145 height 187
click at [111, 157] on div at bounding box center [72, 110] width 145 height 187
click at [95, 139] on div at bounding box center [72, 110] width 145 height 187
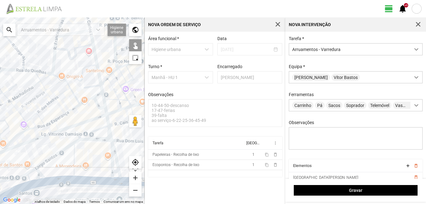
click at [96, 141] on div at bounding box center [72, 110] width 145 height 187
click at [113, 171] on div at bounding box center [72, 110] width 145 height 187
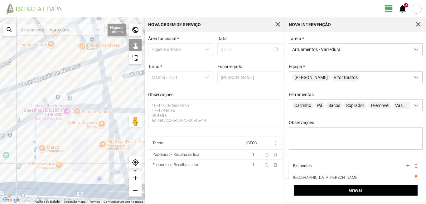
click at [97, 188] on div at bounding box center [72, 110] width 145 height 187
click at [34, 150] on div at bounding box center [72, 110] width 145 height 187
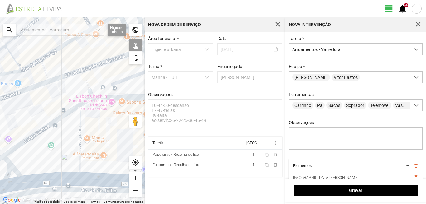
drag, startPoint x: 52, startPoint y: 144, endPoint x: 108, endPoint y: 132, distance: 57.6
click at [108, 132] on div at bounding box center [72, 110] width 145 height 187
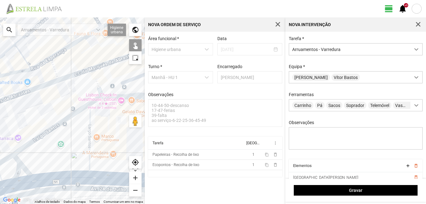
click at [59, 122] on div at bounding box center [72, 110] width 145 height 187
click at [57, 181] on div at bounding box center [72, 110] width 145 height 187
click at [21, 168] on div at bounding box center [72, 110] width 145 height 187
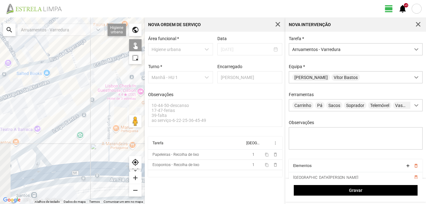
drag, startPoint x: 38, startPoint y: 156, endPoint x: 56, endPoint y: 149, distance: 18.9
click at [49, 151] on div at bounding box center [72, 110] width 145 height 187
click at [26, 150] on div at bounding box center [72, 110] width 145 height 187
click at [18, 165] on div at bounding box center [72, 110] width 145 height 187
click at [23, 176] on div at bounding box center [72, 110] width 145 height 187
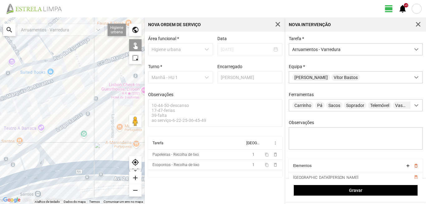
drag, startPoint x: 24, startPoint y: 170, endPoint x: 53, endPoint y: 152, distance: 33.8
click at [52, 152] on div at bounding box center [72, 110] width 145 height 187
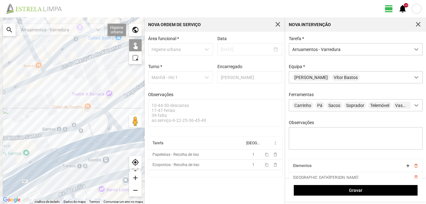
drag, startPoint x: 10, startPoint y: 161, endPoint x: 57, endPoint y: 146, distance: 49.6
click at [57, 146] on div at bounding box center [72, 110] width 145 height 187
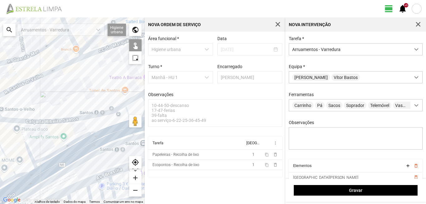
click at [25, 144] on div at bounding box center [72, 110] width 145 height 187
click at [7, 157] on div at bounding box center [72, 110] width 145 height 187
click at [25, 172] on div at bounding box center [72, 110] width 145 height 187
click at [26, 184] on div at bounding box center [72, 110] width 145 height 187
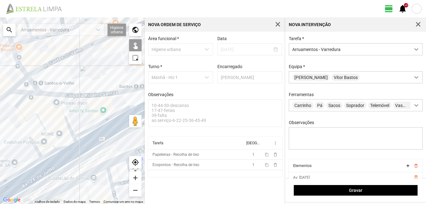
drag, startPoint x: 17, startPoint y: 177, endPoint x: 60, endPoint y: 150, distance: 51.5
click at [59, 150] on div at bounding box center [72, 110] width 145 height 187
click at [38, 144] on div at bounding box center [72, 110] width 145 height 187
click at [28, 94] on div at bounding box center [72, 110] width 145 height 187
click at [54, 153] on div at bounding box center [72, 110] width 145 height 187
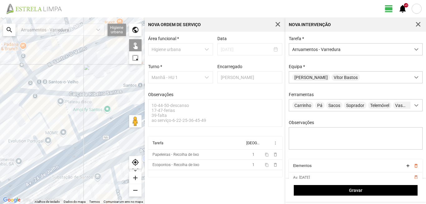
click at [30, 167] on div at bounding box center [72, 110] width 145 height 187
click at [34, 178] on div at bounding box center [72, 110] width 145 height 187
click at [35, 179] on div at bounding box center [72, 110] width 145 height 187
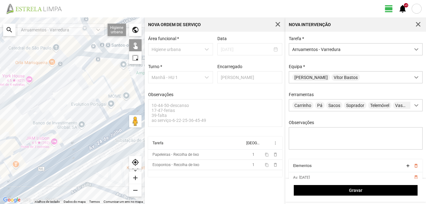
drag, startPoint x: 40, startPoint y: 162, endPoint x: 97, endPoint y: 135, distance: 63.4
click at [97, 135] on div at bounding box center [72, 110] width 145 height 187
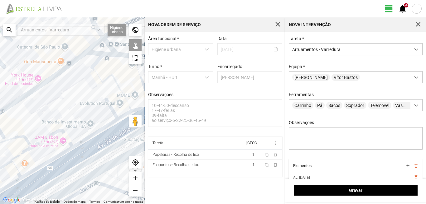
click at [67, 137] on div at bounding box center [72, 110] width 145 height 187
click at [16, 137] on div at bounding box center [72, 110] width 145 height 187
click at [26, 151] on div at bounding box center [72, 110] width 145 height 187
click at [49, 162] on div at bounding box center [72, 110] width 145 height 187
click at [52, 174] on div at bounding box center [72, 110] width 145 height 187
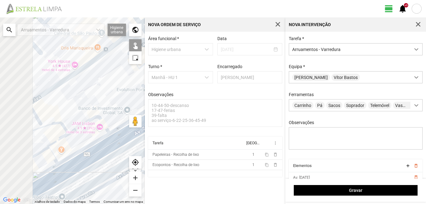
drag, startPoint x: 20, startPoint y: 179, endPoint x: 58, endPoint y: 165, distance: 40.6
click at [58, 165] on div at bounding box center [72, 110] width 145 height 187
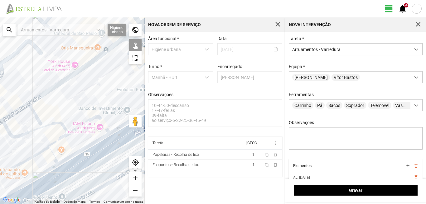
click at [36, 155] on div at bounding box center [72, 110] width 145 height 187
click at [51, 154] on div at bounding box center [72, 110] width 145 height 187
click at [42, 175] on div at bounding box center [72, 110] width 145 height 187
click at [44, 188] on div at bounding box center [72, 110] width 145 height 187
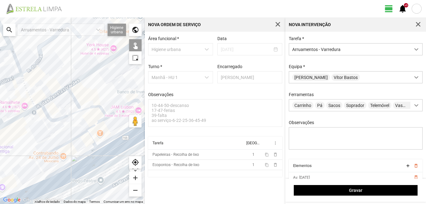
drag, startPoint x: 38, startPoint y: 176, endPoint x: 90, endPoint y: 156, distance: 55.7
click at [88, 157] on div at bounding box center [72, 110] width 145 height 187
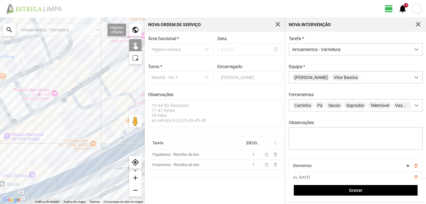
drag, startPoint x: 27, startPoint y: 172, endPoint x: 48, endPoint y: 161, distance: 23.0
click at [48, 161] on div at bounding box center [72, 110] width 145 height 187
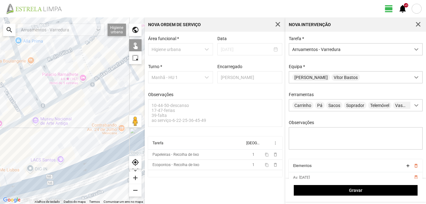
click at [57, 182] on div at bounding box center [72, 110] width 145 height 187
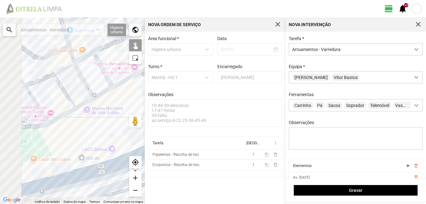
drag, startPoint x: 57, startPoint y: 168, endPoint x: 88, endPoint y: 163, distance: 31.2
click at [88, 163] on div at bounding box center [72, 110] width 145 height 187
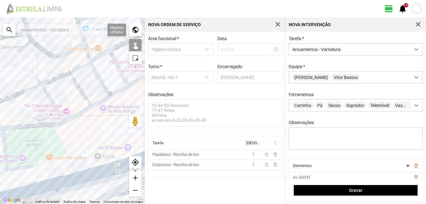
click at [57, 178] on div at bounding box center [72, 110] width 145 height 187
drag, startPoint x: 45, startPoint y: 172, endPoint x: 77, endPoint y: 156, distance: 35.8
click at [76, 156] on div at bounding box center [72, 110] width 145 height 187
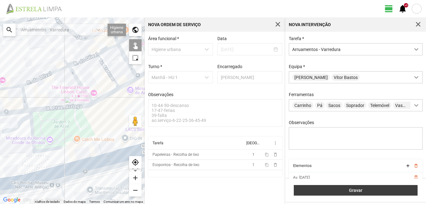
click at [397, 190] on span "Gravar" at bounding box center [355, 190] width 117 height 5
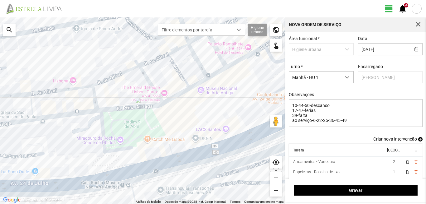
click at [418, 141] on span "add" at bounding box center [420, 139] width 4 height 4
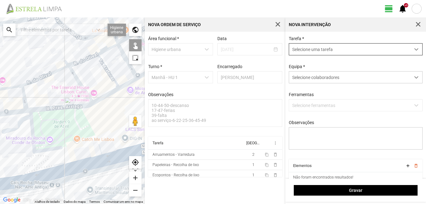
click at [298, 50] on span "Selecione uma tarefa" at bounding box center [349, 50] width 121 height 12
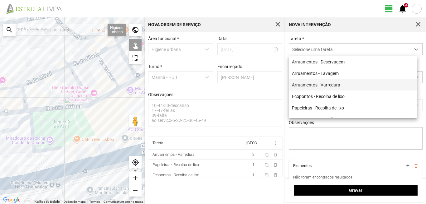
click at [309, 83] on li "Arruamentos - Varredura" at bounding box center [353, 85] width 128 height 12
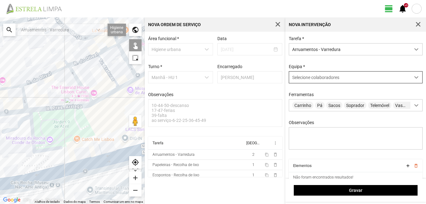
click at [302, 74] on div "Selecione colaboradores" at bounding box center [349, 78] width 121 height 12
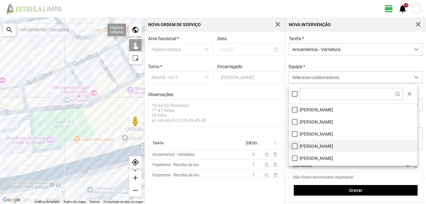
click at [294, 146] on li "[PERSON_NAME]" at bounding box center [353, 146] width 128 height 12
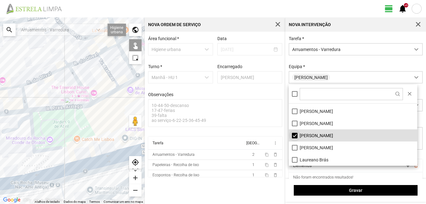
scroll to position [0, 0]
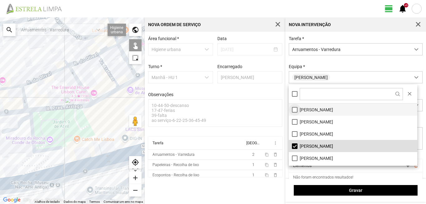
click at [294, 109] on li "[PERSON_NAME]" at bounding box center [353, 110] width 128 height 12
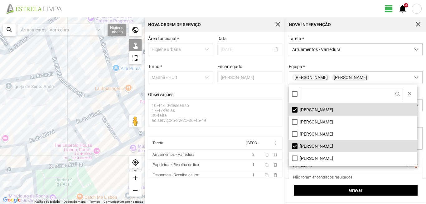
drag, startPoint x: 80, startPoint y: 80, endPoint x: 87, endPoint y: 166, distance: 86.0
click at [86, 168] on div at bounding box center [72, 110] width 145 height 187
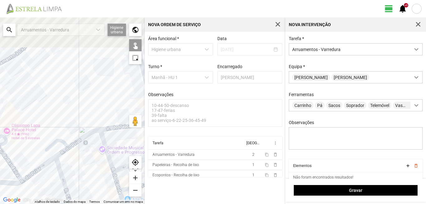
drag, startPoint x: 61, startPoint y: 112, endPoint x: 55, endPoint y: 120, distance: 9.9
click at [57, 121] on div at bounding box center [72, 110] width 145 height 187
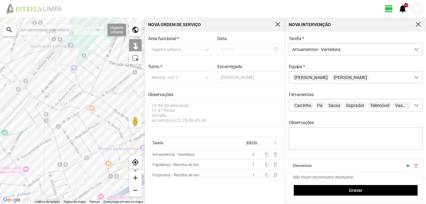
drag, startPoint x: 57, startPoint y: 67, endPoint x: 44, endPoint y: 121, distance: 55.4
click at [44, 121] on div at bounding box center [72, 110] width 145 height 187
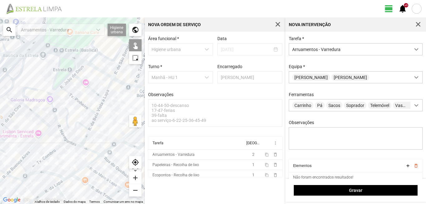
drag, startPoint x: 88, startPoint y: 77, endPoint x: 74, endPoint y: 94, distance: 22.6
click at [74, 94] on div at bounding box center [72, 110] width 145 height 187
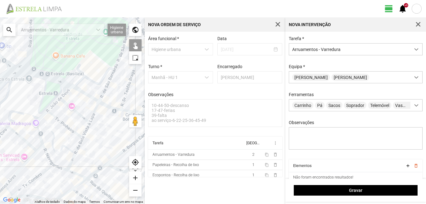
click at [85, 94] on div at bounding box center [72, 110] width 145 height 187
click at [65, 83] on div at bounding box center [72, 110] width 145 height 187
click at [60, 89] on div at bounding box center [72, 110] width 145 height 187
click at [14, 70] on div at bounding box center [72, 110] width 145 height 187
click at [16, 71] on div at bounding box center [72, 110] width 145 height 187
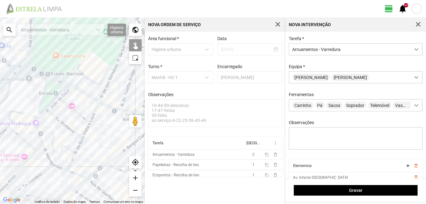
click at [15, 66] on div at bounding box center [72, 110] width 145 height 187
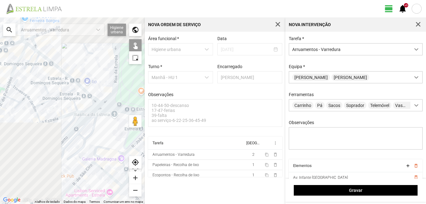
drag, startPoint x: 15, startPoint y: 72, endPoint x: 101, endPoint y: 108, distance: 93.3
click at [101, 108] on div at bounding box center [72, 110] width 145 height 187
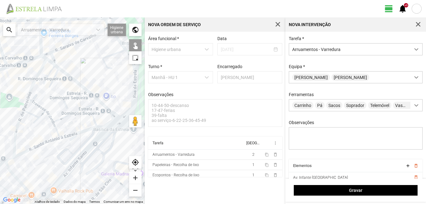
click at [93, 95] on div at bounding box center [72, 110] width 145 height 187
click at [55, 66] on div at bounding box center [72, 110] width 145 height 187
click at [51, 63] on div at bounding box center [72, 110] width 145 height 187
click at [43, 57] on div at bounding box center [72, 110] width 145 height 187
click at [48, 74] on div at bounding box center [72, 110] width 145 height 187
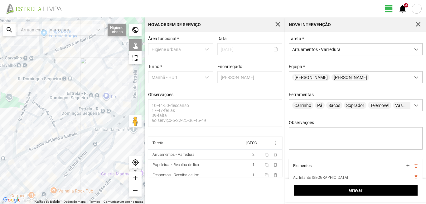
click at [55, 77] on div at bounding box center [72, 110] width 145 height 187
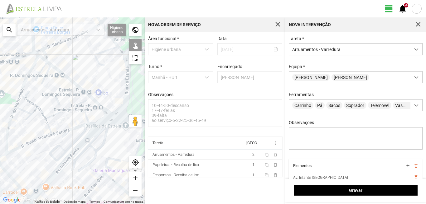
drag, startPoint x: 99, startPoint y: 111, endPoint x: 43, endPoint y: 90, distance: 59.3
click at [43, 90] on div at bounding box center [72, 110] width 145 height 187
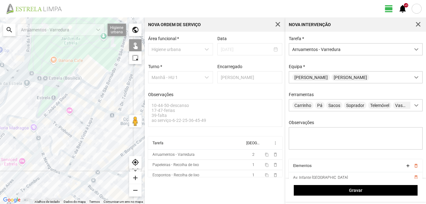
drag, startPoint x: 96, startPoint y: 118, endPoint x: 50, endPoint y: 91, distance: 53.1
click at [50, 92] on div at bounding box center [72, 110] width 145 height 187
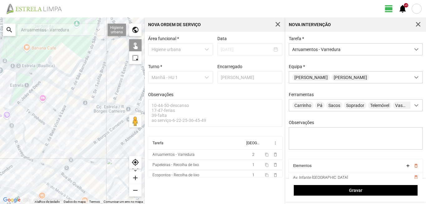
click at [84, 101] on div at bounding box center [72, 110] width 145 height 187
click at [102, 103] on div at bounding box center [72, 110] width 145 height 187
click at [120, 106] on div at bounding box center [72, 110] width 145 height 187
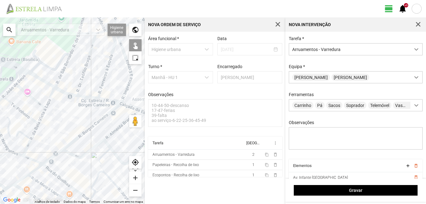
drag, startPoint x: 96, startPoint y: 103, endPoint x: 69, endPoint y: 95, distance: 28.4
click at [69, 95] on div at bounding box center [72, 110] width 145 height 187
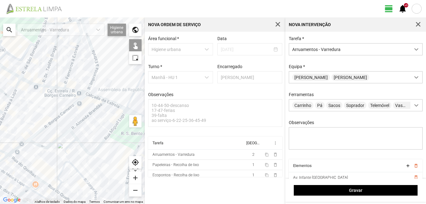
click at [95, 98] on div at bounding box center [72, 110] width 145 height 187
click at [112, 103] on div at bounding box center [72, 110] width 145 height 187
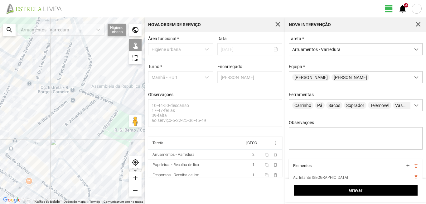
drag, startPoint x: 104, startPoint y: 110, endPoint x: 71, endPoint y: 97, distance: 36.3
click at [74, 98] on div at bounding box center [72, 110] width 145 height 187
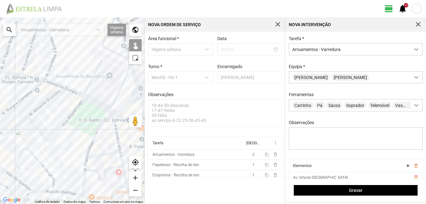
click at [98, 103] on div at bounding box center [72, 110] width 145 height 187
click at [113, 112] on div at bounding box center [72, 110] width 145 height 187
drag, startPoint x: 57, startPoint y: 102, endPoint x: 133, endPoint y: 113, distance: 76.6
click at [133, 113] on div at bounding box center [72, 110] width 145 height 187
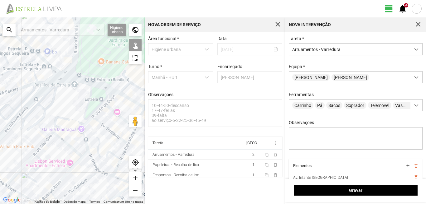
drag, startPoint x: 86, startPoint y: 97, endPoint x: 121, endPoint y: 122, distance: 43.0
click at [121, 122] on div at bounding box center [72, 110] width 145 height 187
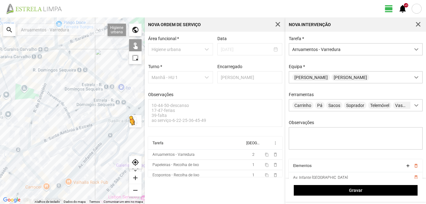
drag, startPoint x: 65, startPoint y: 93, endPoint x: 136, endPoint y: 122, distance: 76.5
click at [136, 122] on div "Para ativar a funcionalidade de arrastar com o teclado, prima Alt + Enter. Quan…" at bounding box center [72, 110] width 145 height 187
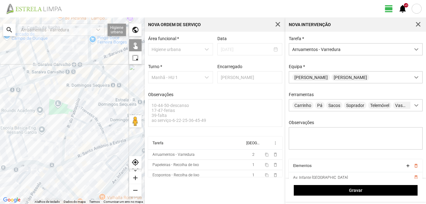
drag, startPoint x: 108, startPoint y: 108, endPoint x: 26, endPoint y: 84, distance: 84.9
click at [26, 84] on div at bounding box center [72, 110] width 145 height 187
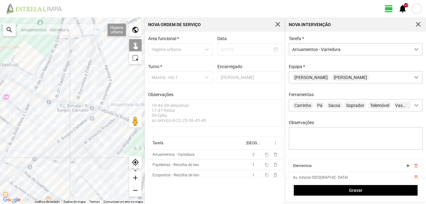
drag, startPoint x: 34, startPoint y: 96, endPoint x: 64, endPoint y: 102, distance: 30.3
click at [56, 101] on div at bounding box center [72, 110] width 145 height 187
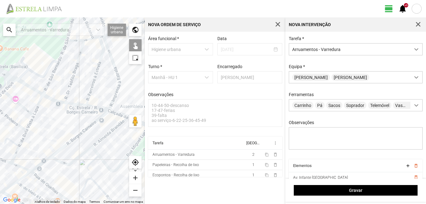
drag, startPoint x: 30, startPoint y: 112, endPoint x: 75, endPoint y: 105, distance: 45.7
click at [75, 105] on div at bounding box center [72, 110] width 145 height 187
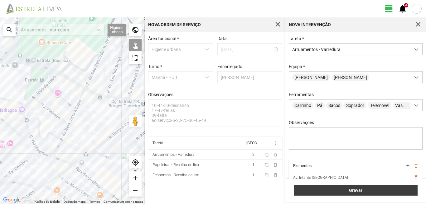
click at [371, 189] on span "Gravar" at bounding box center [355, 190] width 117 height 5
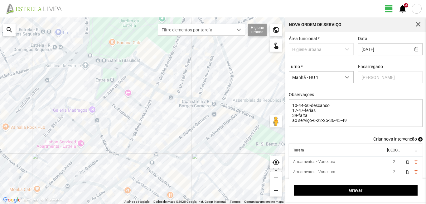
click at [418, 141] on span "add" at bounding box center [420, 139] width 4 height 4
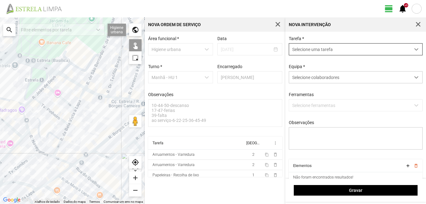
click at [308, 47] on span "Selecione uma tarefa" at bounding box center [349, 50] width 121 height 12
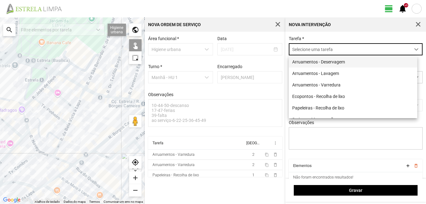
scroll to position [3, 28]
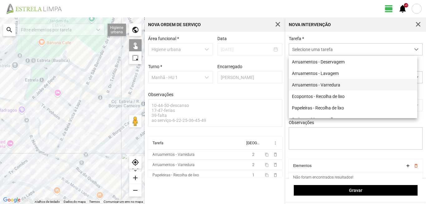
click at [318, 87] on li "Arruamentos - Varredura" at bounding box center [353, 85] width 128 height 12
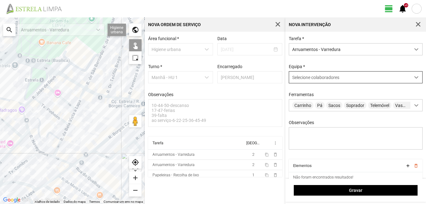
click at [317, 76] on span "Selecione colaboradores" at bounding box center [315, 77] width 47 height 5
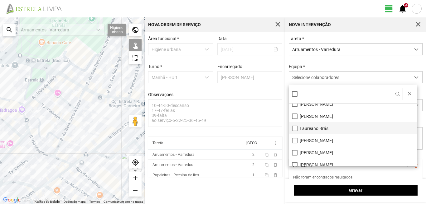
scroll to position [31, 0]
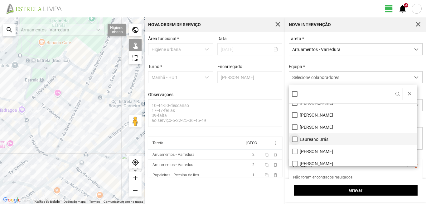
click at [294, 138] on li "Laureano Brás" at bounding box center [353, 139] width 128 height 12
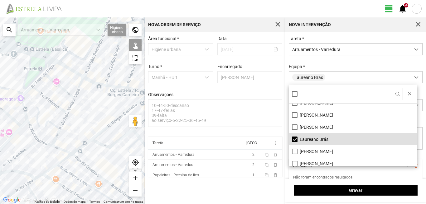
click at [56, 136] on div at bounding box center [72, 110] width 145 height 187
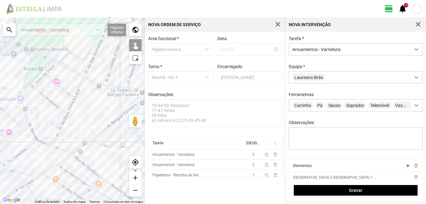
click at [65, 120] on div at bounding box center [72, 110] width 145 height 187
click at [50, 99] on div at bounding box center [72, 110] width 145 height 187
click at [50, 102] on div at bounding box center [72, 110] width 145 height 187
click at [42, 130] on div at bounding box center [72, 110] width 145 height 187
click at [46, 145] on div at bounding box center [72, 110] width 145 height 187
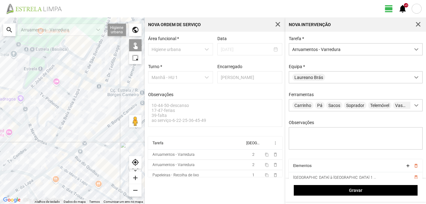
click at [31, 129] on div at bounding box center [72, 110] width 145 height 187
click at [23, 107] on div at bounding box center [72, 110] width 145 height 187
click at [23, 97] on div at bounding box center [72, 110] width 145 height 187
click at [41, 78] on div at bounding box center [72, 110] width 145 height 187
click at [51, 68] on div at bounding box center [72, 110] width 145 height 187
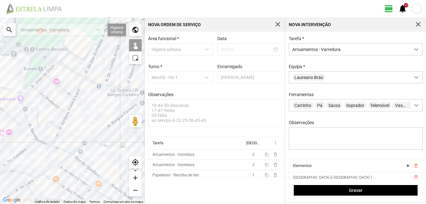
click at [59, 87] on div at bounding box center [72, 110] width 145 height 187
click at [80, 87] on div at bounding box center [72, 110] width 145 height 187
click at [70, 106] on div at bounding box center [72, 110] width 145 height 187
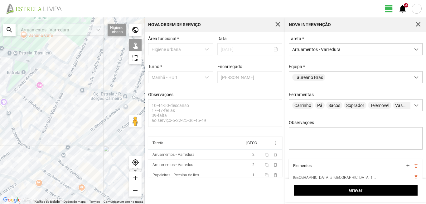
drag, startPoint x: 105, startPoint y: 103, endPoint x: 85, endPoint y: 108, distance: 20.1
click at [85, 108] on div at bounding box center [72, 110] width 145 height 187
click at [39, 153] on div at bounding box center [72, 110] width 145 height 187
click at [62, 166] on div at bounding box center [72, 110] width 145 height 187
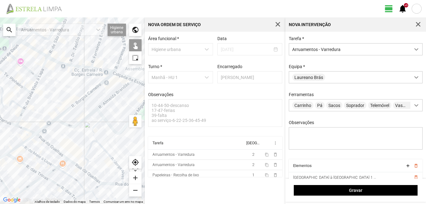
drag, startPoint x: 70, startPoint y: 132, endPoint x: 49, endPoint y: 103, distance: 36.1
click at [52, 106] on div at bounding box center [72, 110] width 145 height 187
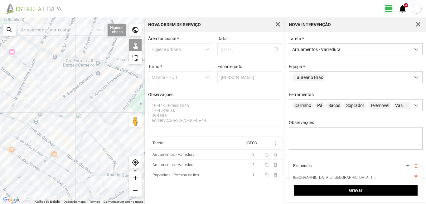
click at [66, 156] on div at bounding box center [72, 110] width 145 height 187
click at [86, 169] on div at bounding box center [72, 110] width 145 height 187
click at [101, 175] on div at bounding box center [72, 110] width 145 height 187
click at [77, 146] on div at bounding box center [72, 110] width 145 height 187
click at [85, 125] on div at bounding box center [72, 110] width 145 height 187
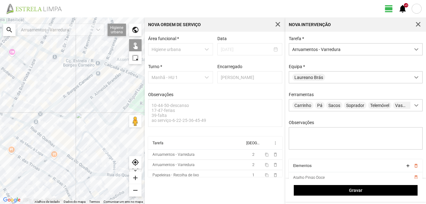
click at [105, 151] on div at bounding box center [72, 110] width 145 height 187
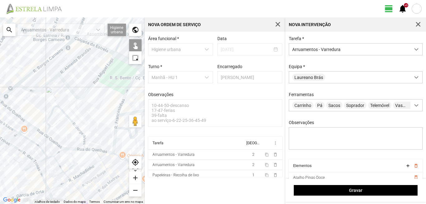
drag, startPoint x: 94, startPoint y: 155, endPoint x: 62, endPoint y: 131, distance: 39.6
click at [65, 133] on div at bounding box center [72, 110] width 145 height 187
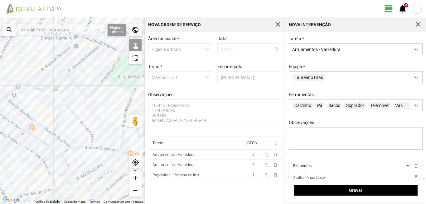
drag, startPoint x: 36, startPoint y: 122, endPoint x: 71, endPoint y: 132, distance: 37.0
click at [71, 132] on div at bounding box center [72, 110] width 145 height 187
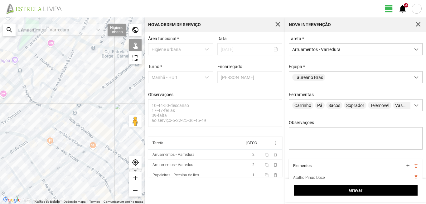
click at [101, 130] on div at bounding box center [72, 110] width 145 height 187
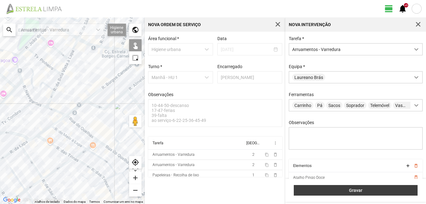
click at [399, 189] on span "Gravar" at bounding box center [355, 190] width 117 height 5
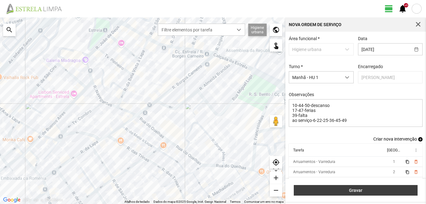
click at [353, 188] on button "Gravar" at bounding box center [356, 190] width 124 height 11
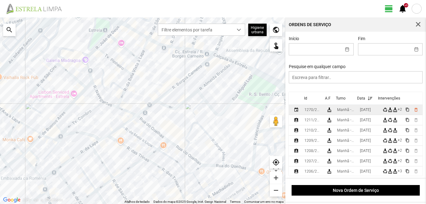
click at [362, 110] on div "[DATE]" at bounding box center [365, 110] width 11 height 4
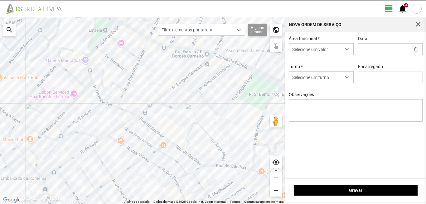
type input "[PERSON_NAME]"
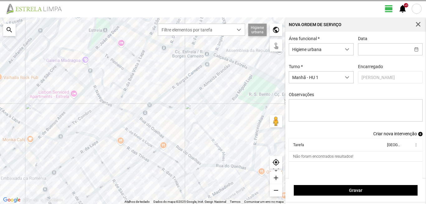
type input "[DATE]"
type textarea "10-44-50-descanso 17-47-ferias 39-falta ao serviço-6-22-25-36-45-49"
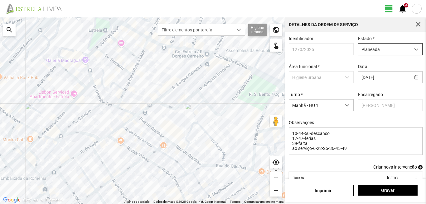
click at [370, 49] on span "Planeada" at bounding box center [384, 50] width 52 height 12
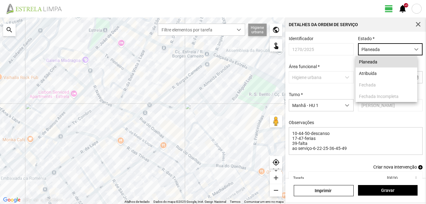
scroll to position [3, 28]
click at [368, 73] on li "Atribuída" at bounding box center [386, 74] width 62 height 12
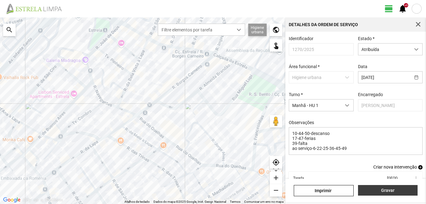
click at [403, 189] on span "Gravar" at bounding box center [387, 190] width 53 height 5
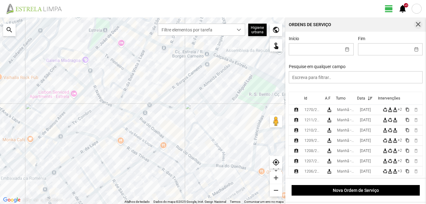
click at [414, 23] on button "button" at bounding box center [418, 24] width 9 height 9
